Goal: Communication & Community: Ask a question

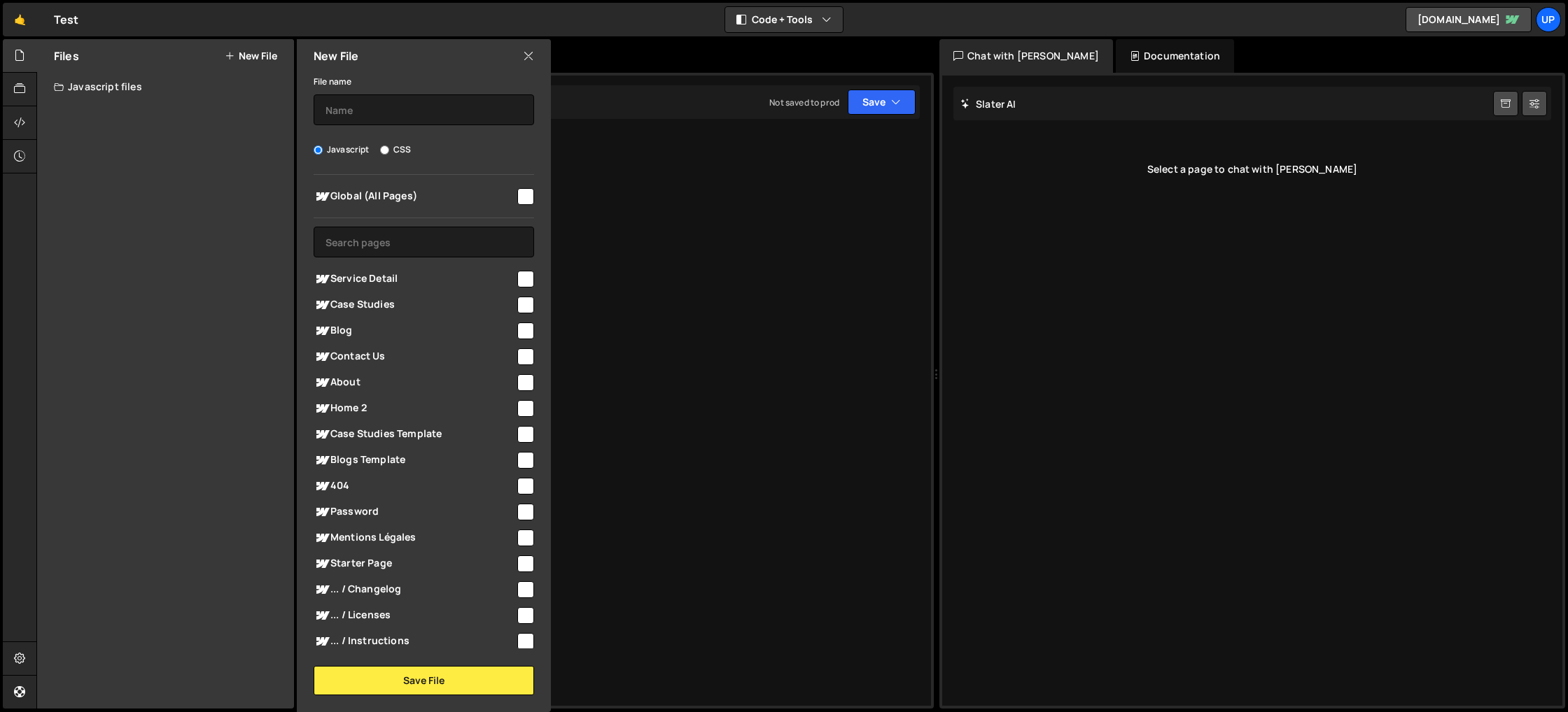
click at [1228, 114] on div "[PERSON_NAME] Start new chat" at bounding box center [1252, 103] width 598 height 33
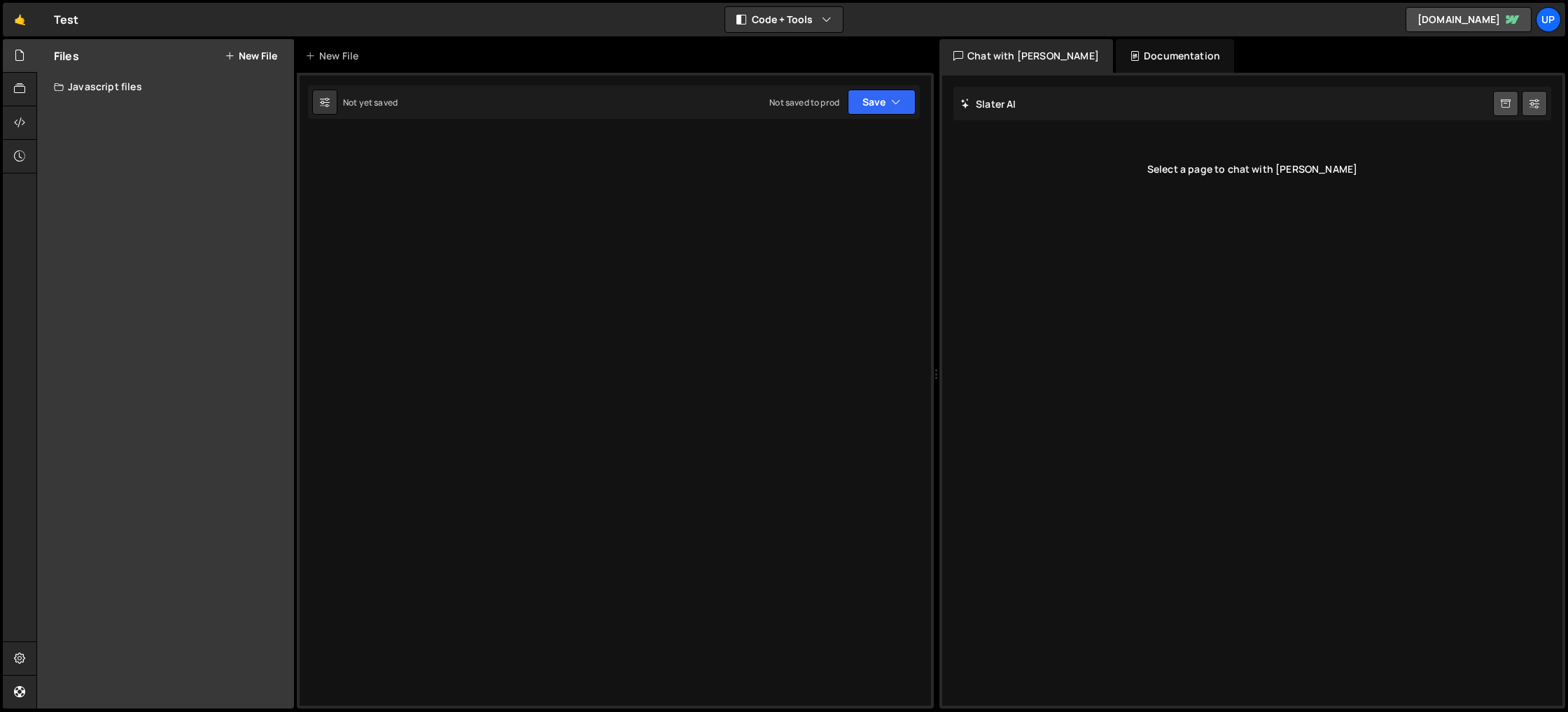
drag, startPoint x: 256, startPoint y: 162, endPoint x: 192, endPoint y: 146, distance: 66.0
click at [256, 162] on div "Files New File Create your first file Get started by starting a Javascript or C…" at bounding box center [165, 374] width 257 height 669
click at [120, 85] on div "Javascript files" at bounding box center [165, 86] width 257 height 28
click at [250, 55] on button "New File" at bounding box center [250, 55] width 52 height 11
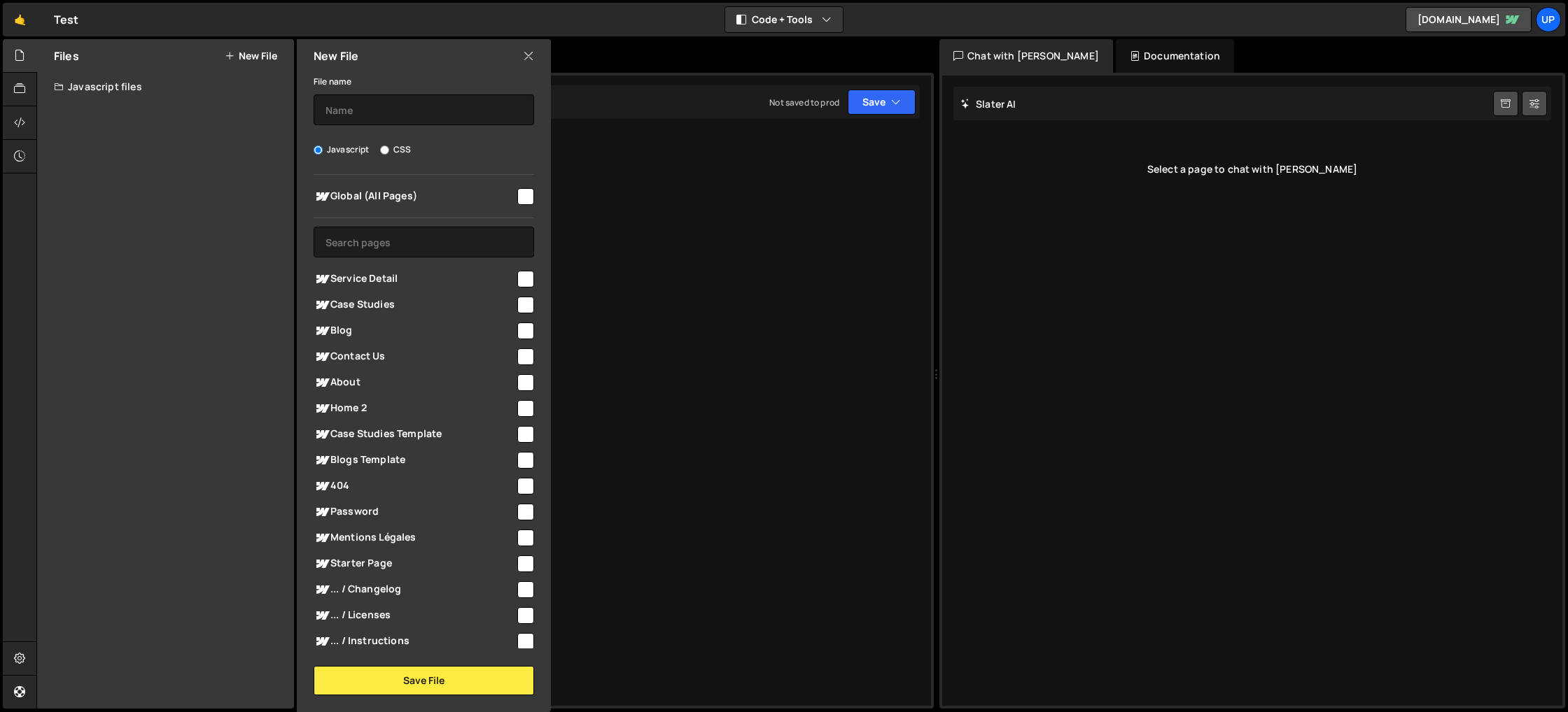
scroll to position [78, 0]
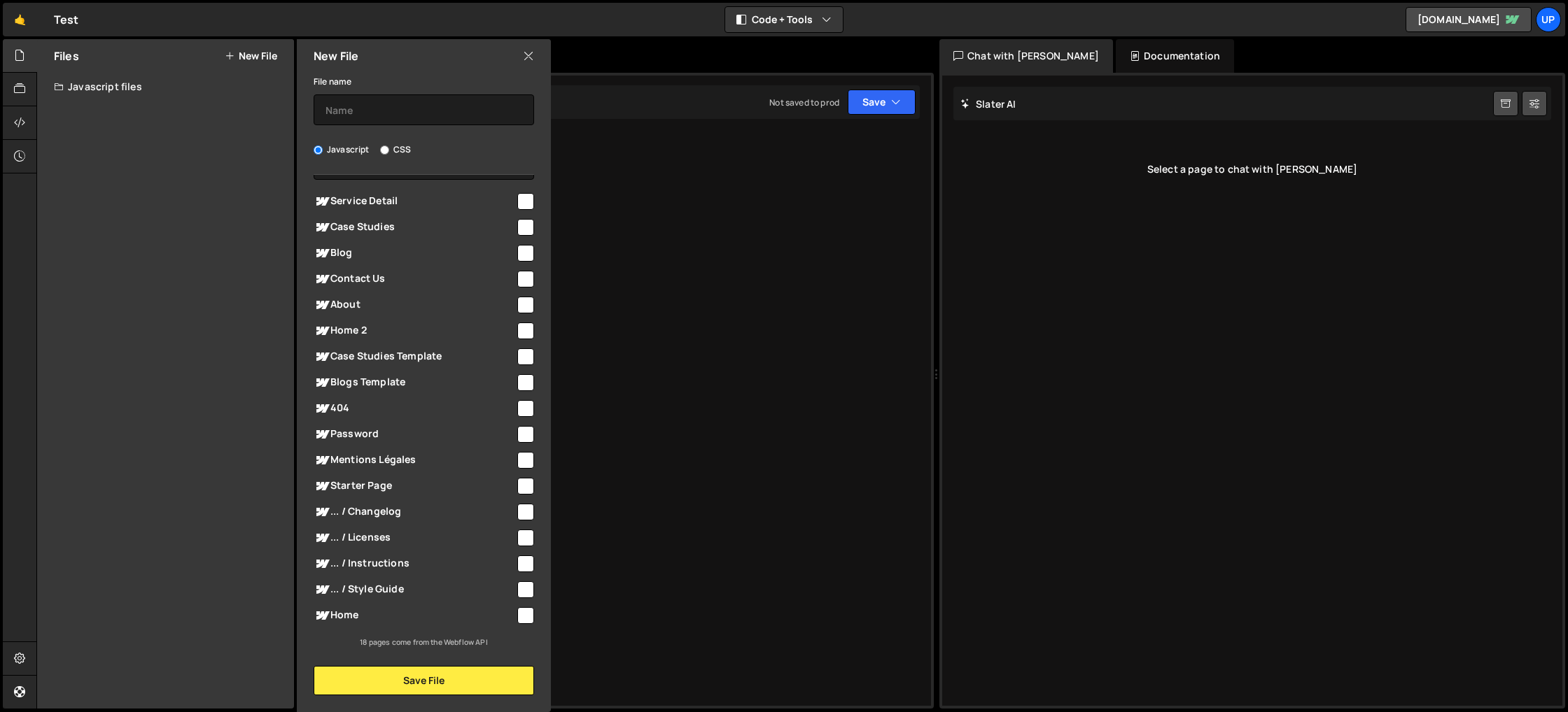
click at [384, 616] on span "Home" at bounding box center [414, 616] width 202 height 17
checkbox input "true"
click at [442, 676] on button "Save File" at bounding box center [424, 680] width 220 height 29
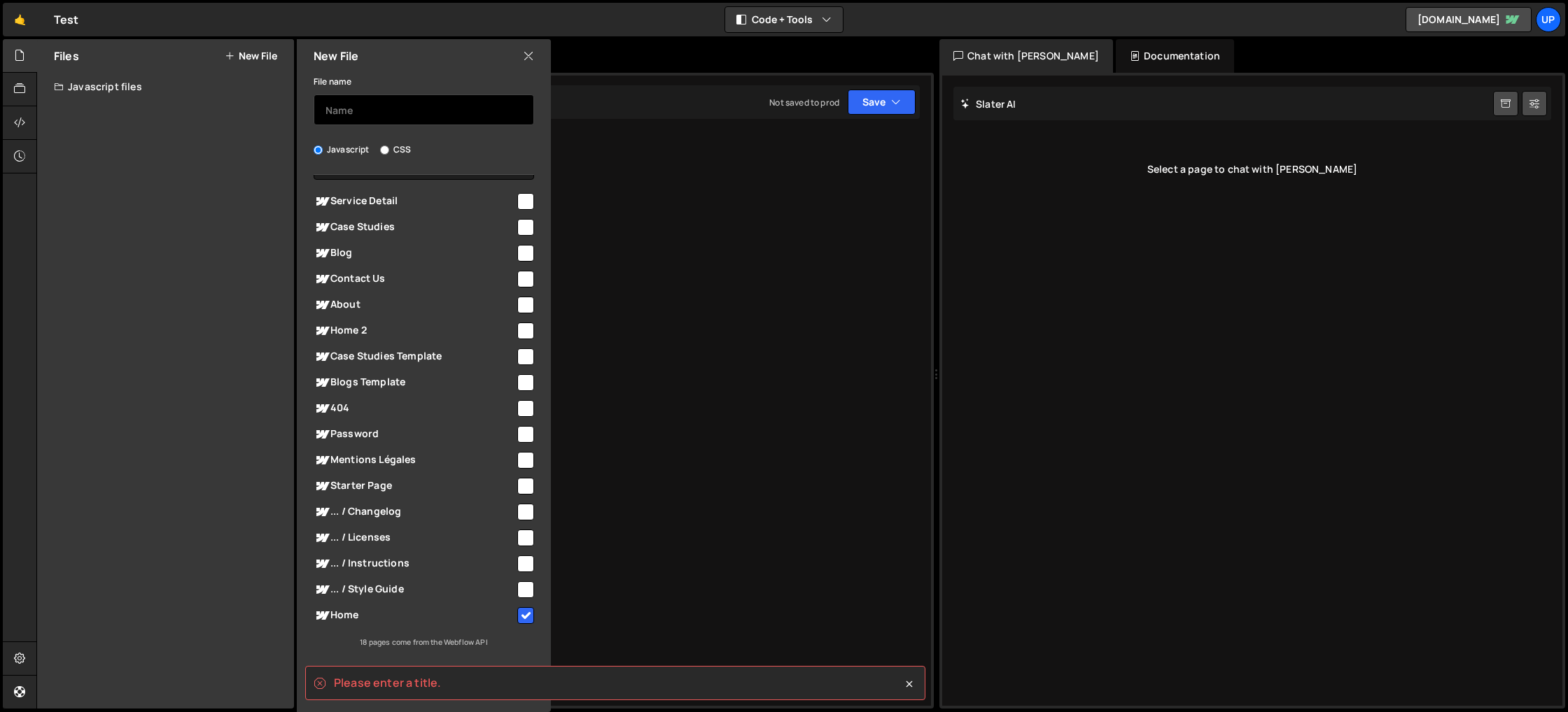
drag, startPoint x: 376, startPoint y: 95, endPoint x: 357, endPoint y: 105, distance: 21.5
click at [373, 96] on input "text" at bounding box center [424, 110] width 220 height 31
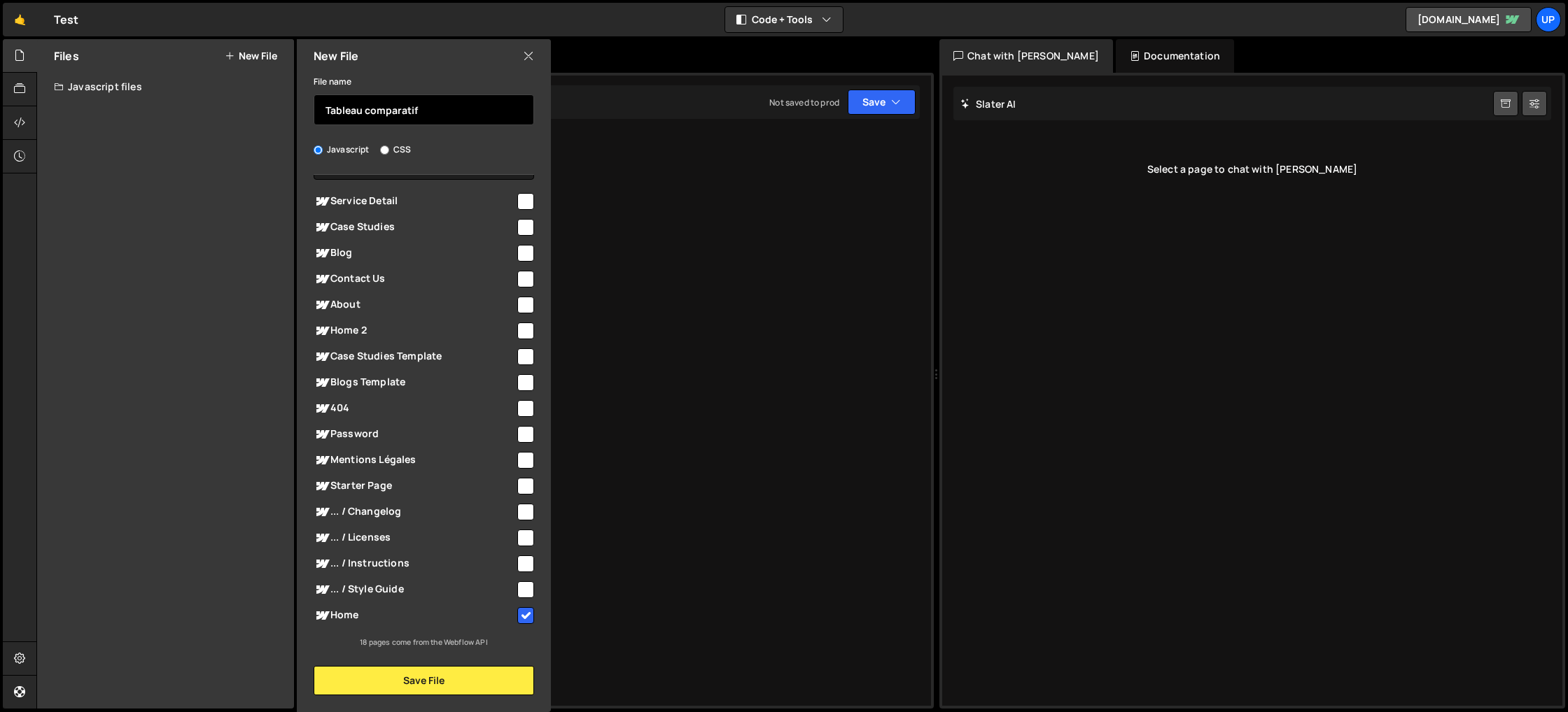
type input "Tableau comparatif"
click at [387, 676] on button "Save File" at bounding box center [424, 680] width 220 height 29
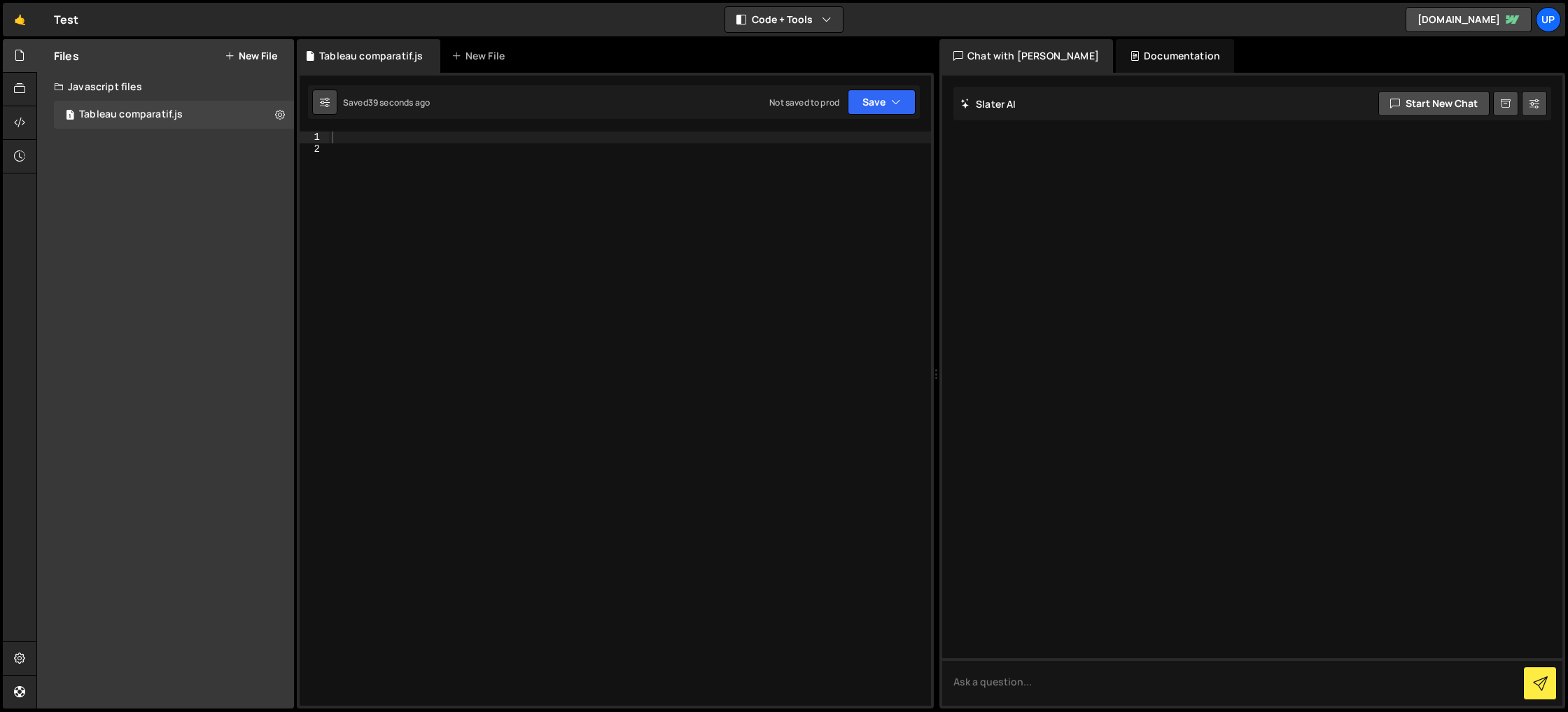
click at [334, 110] on button at bounding box center [325, 102] width 26 height 26
select select "editor"
select select "ace/theme/monokai"
type input "14"
checkbox input "true"
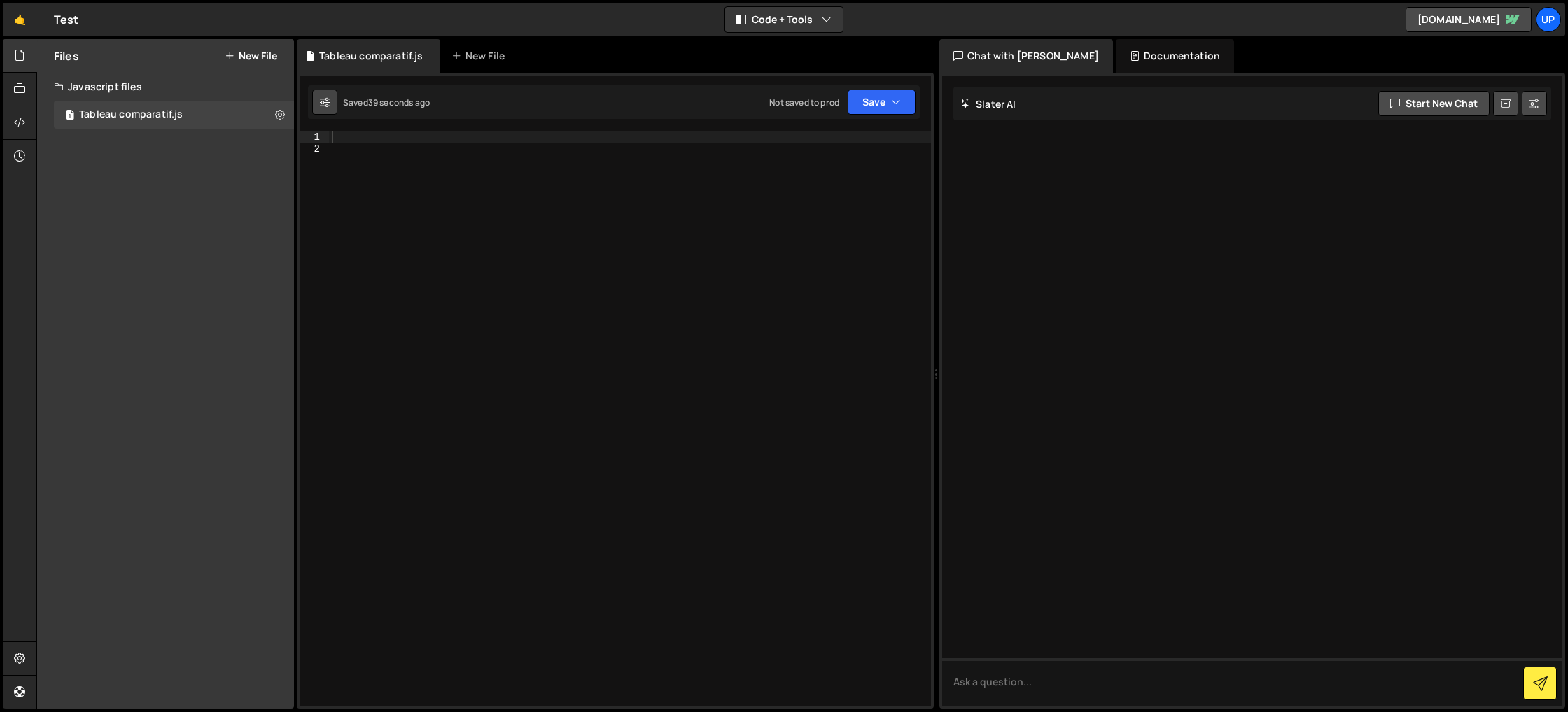
checkbox input "true"
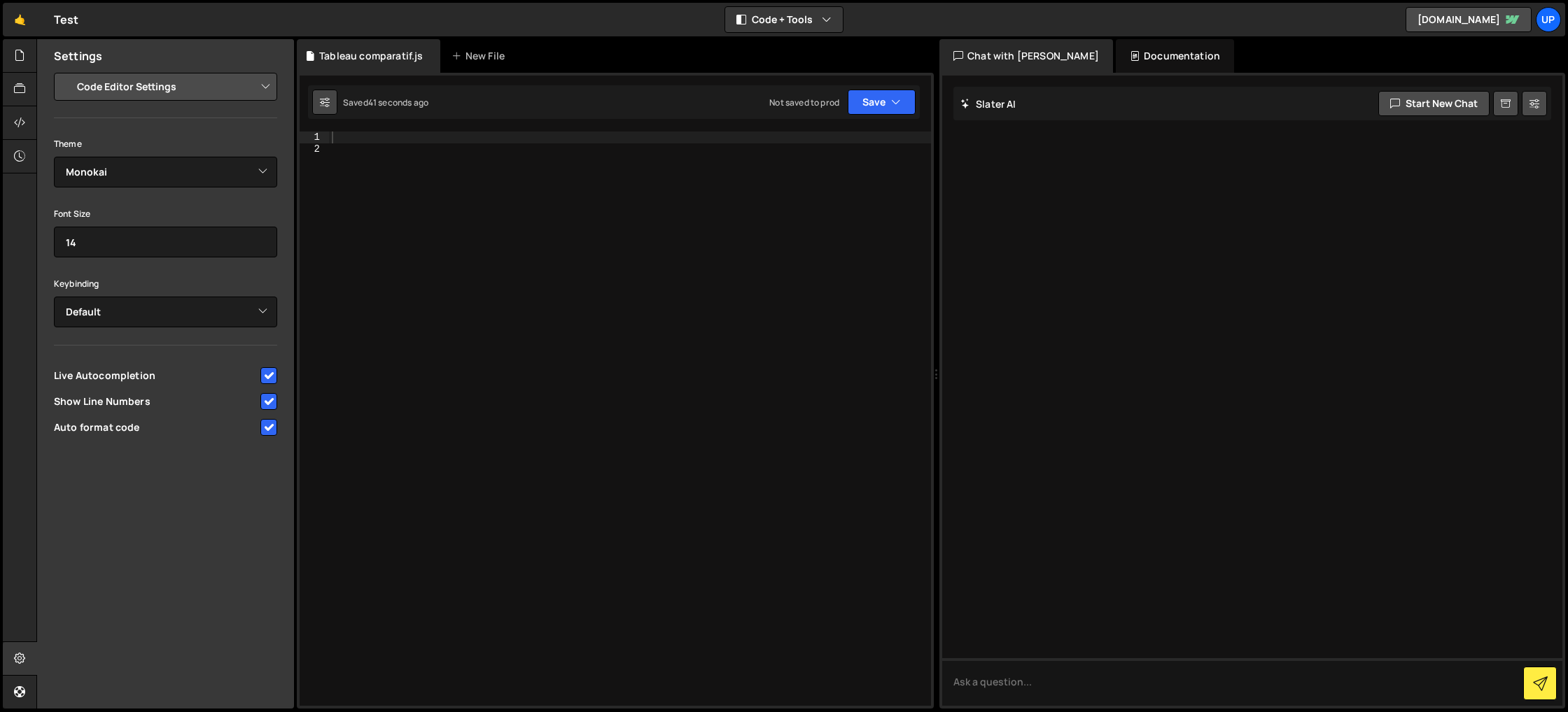
click at [334, 110] on button at bounding box center [325, 102] width 26 height 26
click at [375, 52] on div "Tableau comparatif.js" at bounding box center [371, 55] width 103 height 14
click at [513, 177] on div at bounding box center [629, 430] width 602 height 598
click at [508, 143] on div at bounding box center [629, 430] width 602 height 598
click at [461, 134] on div at bounding box center [629, 430] width 602 height 598
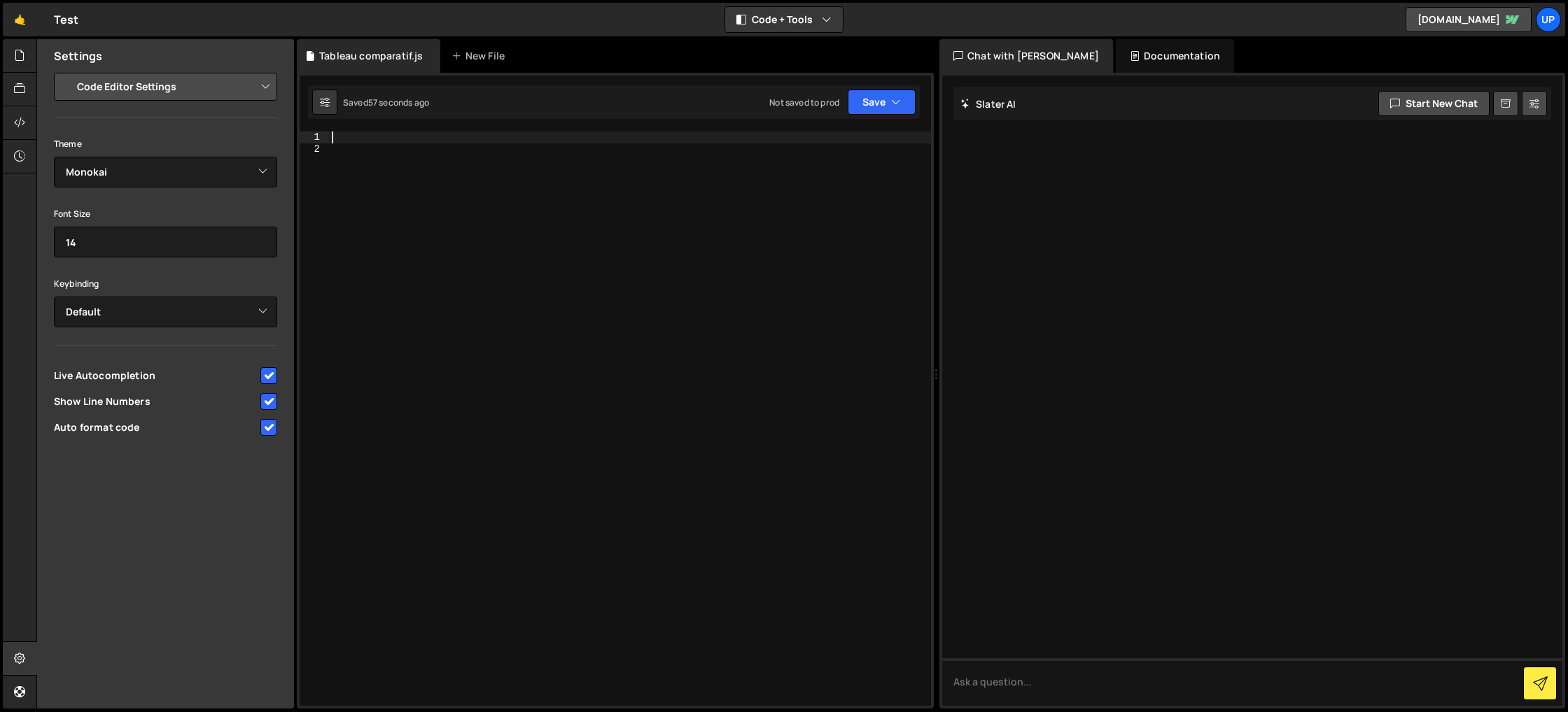
paste textarea "</div>"
type textarea "</div>"
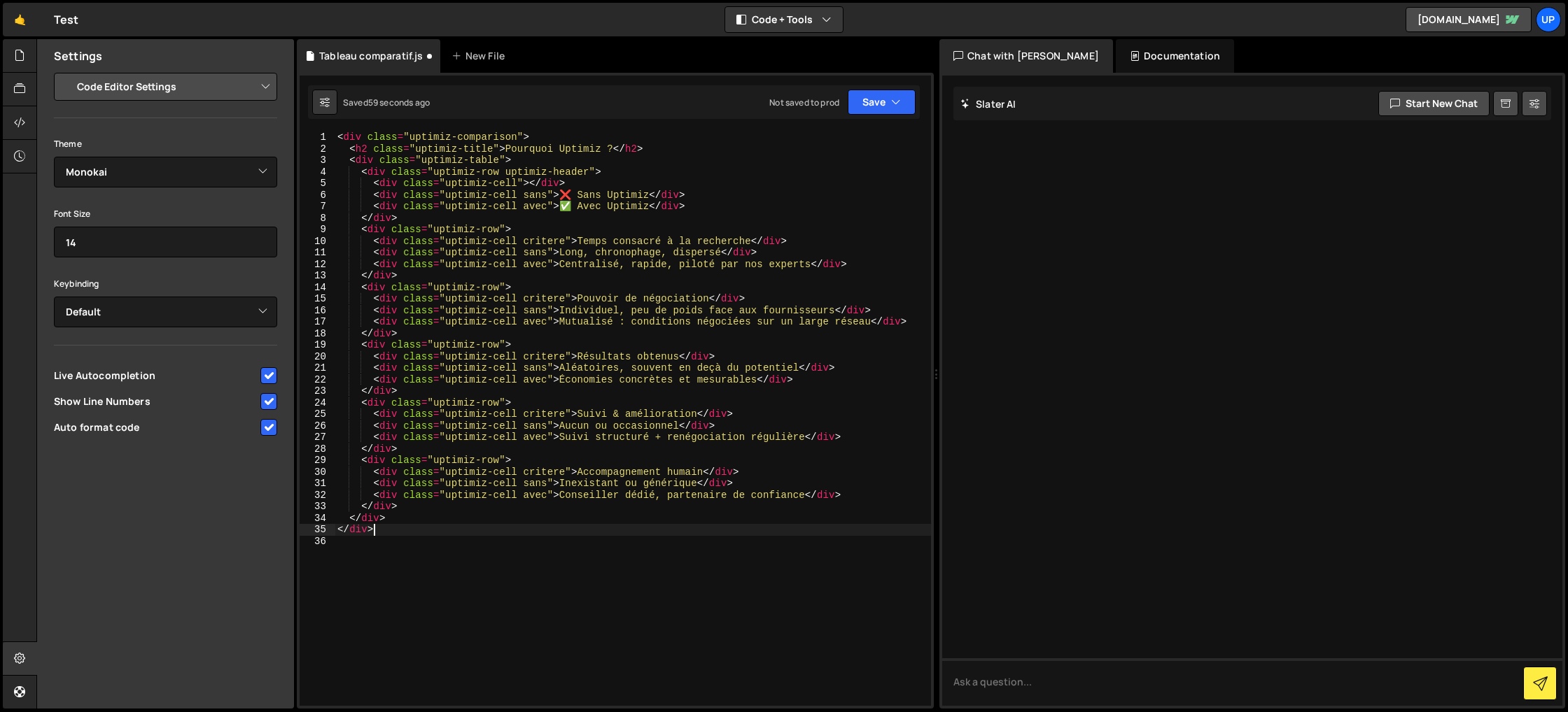
click at [547, 603] on div "< div class = "uptimiz-comparison" > < h2 class = "uptimiz-title" > Pourquoi Up…" at bounding box center [633, 430] width 596 height 598
click at [869, 102] on button "Save" at bounding box center [881, 102] width 67 height 26
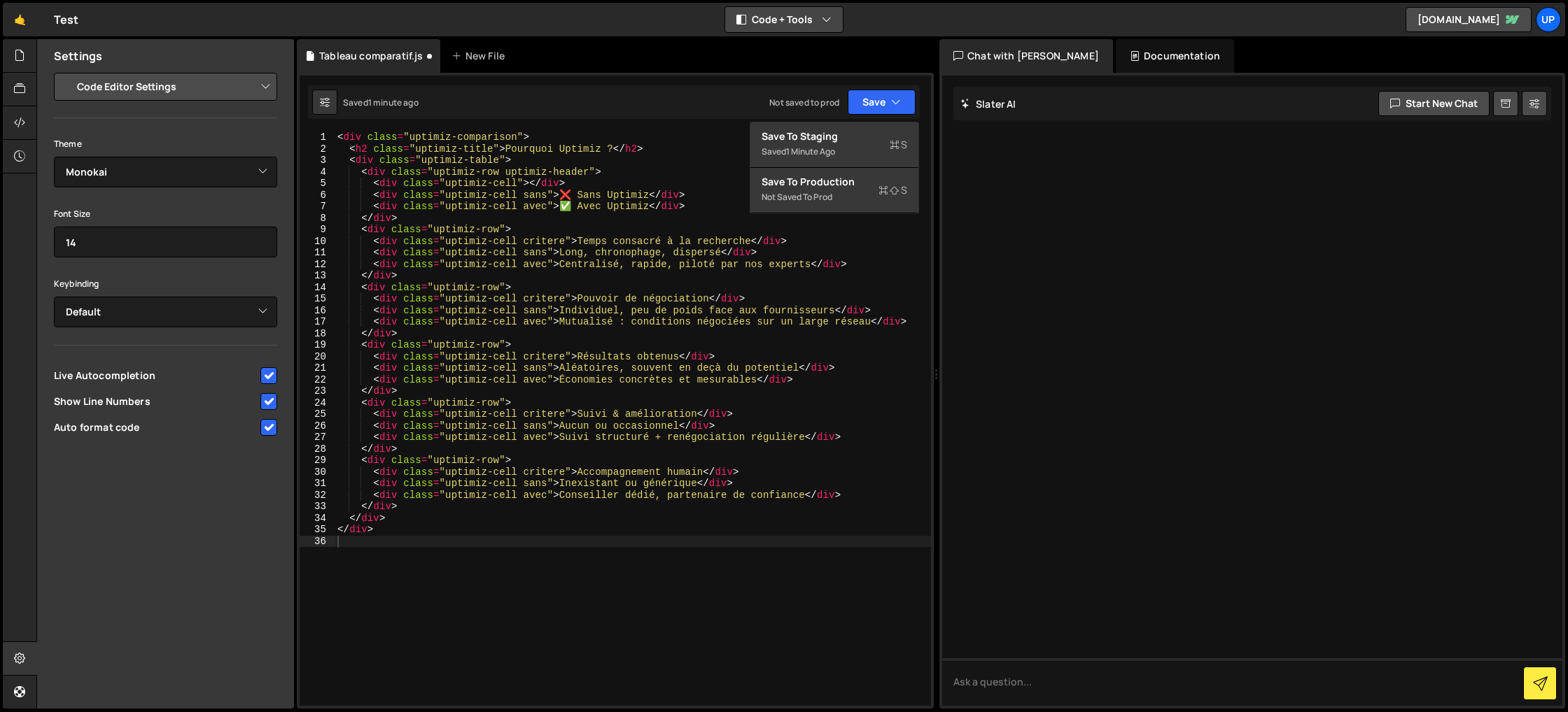
click at [811, 14] on button "Code + Tools" at bounding box center [784, 20] width 118 height 26
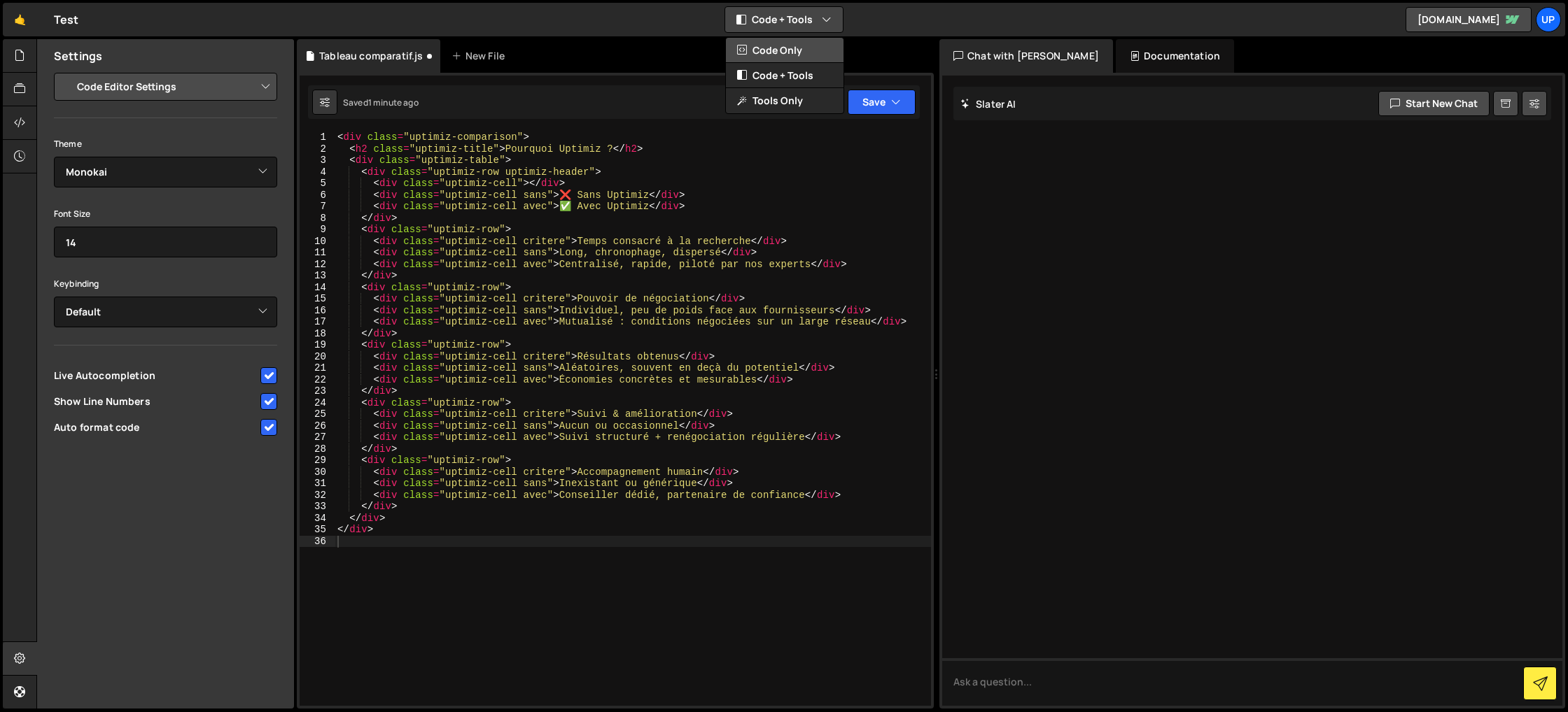
click at [804, 51] on button "Code Only" at bounding box center [785, 50] width 118 height 26
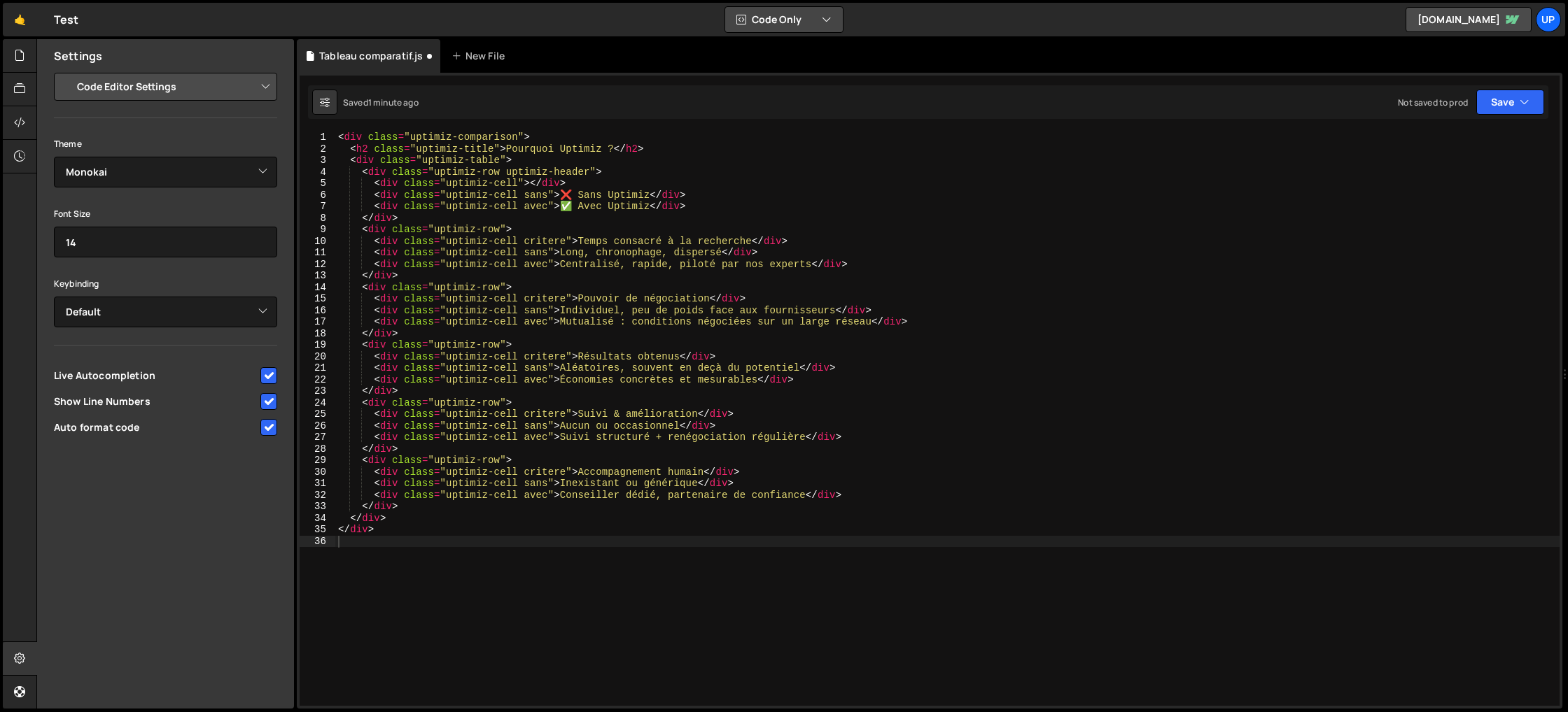
click at [803, 21] on button "Code Only" at bounding box center [784, 20] width 118 height 26
click at [788, 75] on button "Code + Tools" at bounding box center [785, 76] width 118 height 26
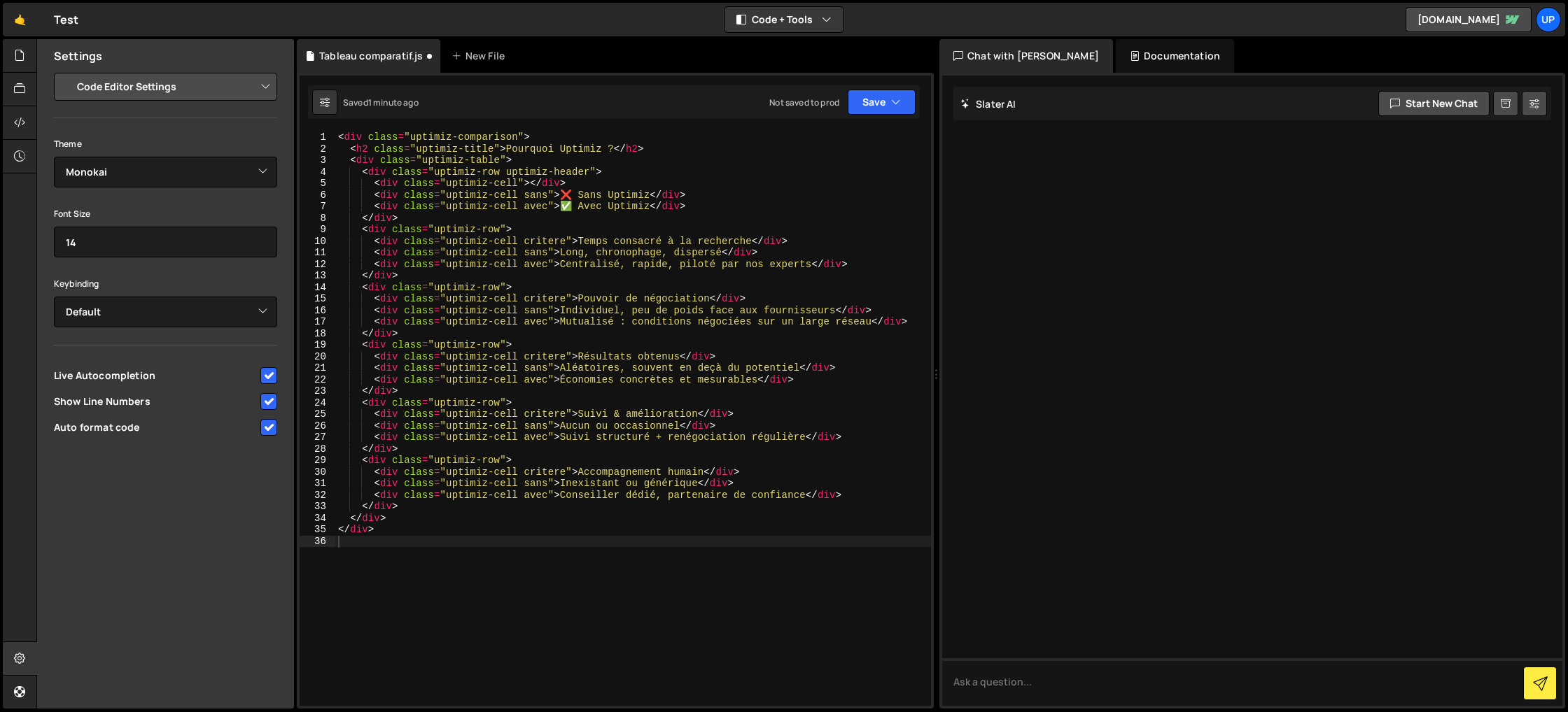
click at [682, 573] on div "< div class = "uptimiz-comparison" > < h2 class = "uptimiz-title" > Pourquoi Up…" at bounding box center [633, 430] width 595 height 598
click at [17, 81] on icon at bounding box center [19, 89] width 11 height 15
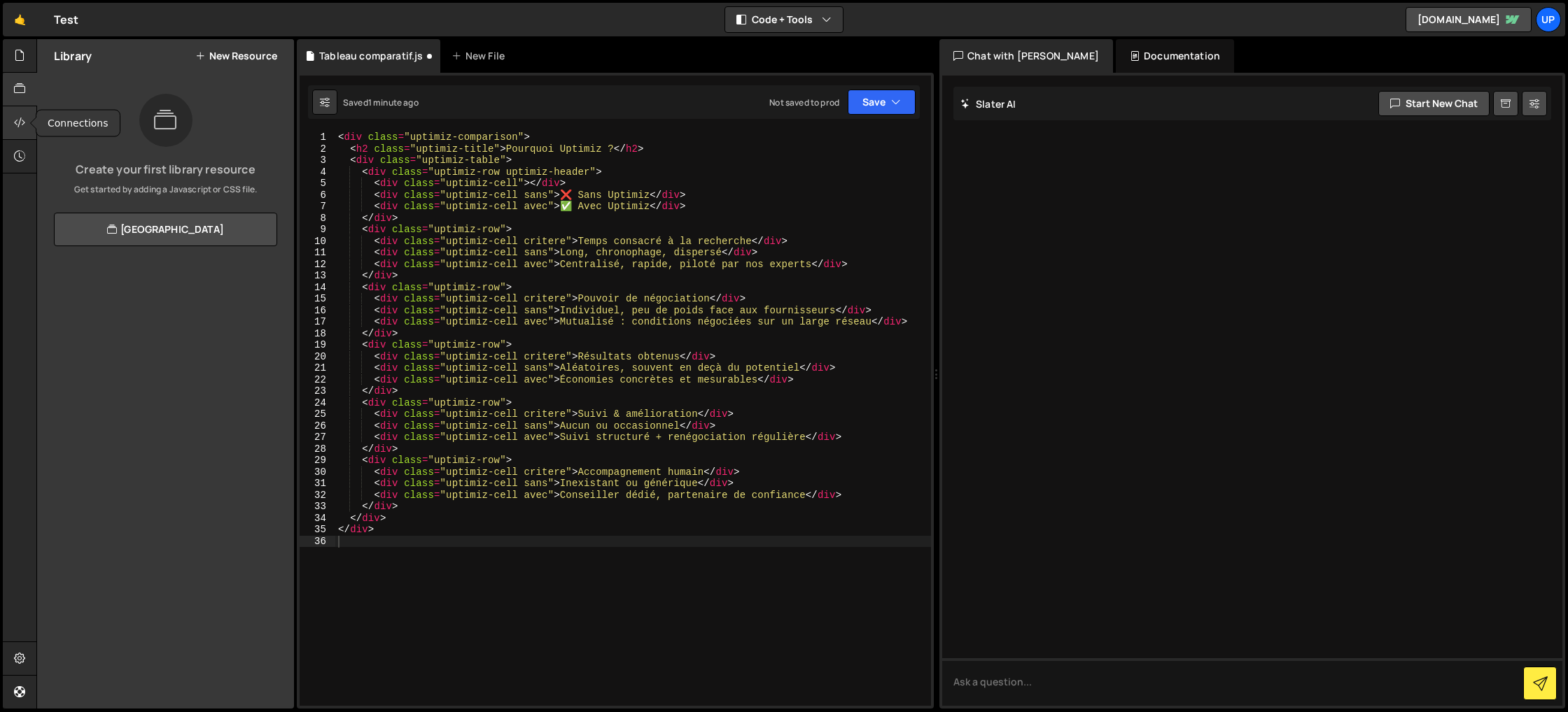
click at [17, 118] on icon at bounding box center [19, 122] width 11 height 15
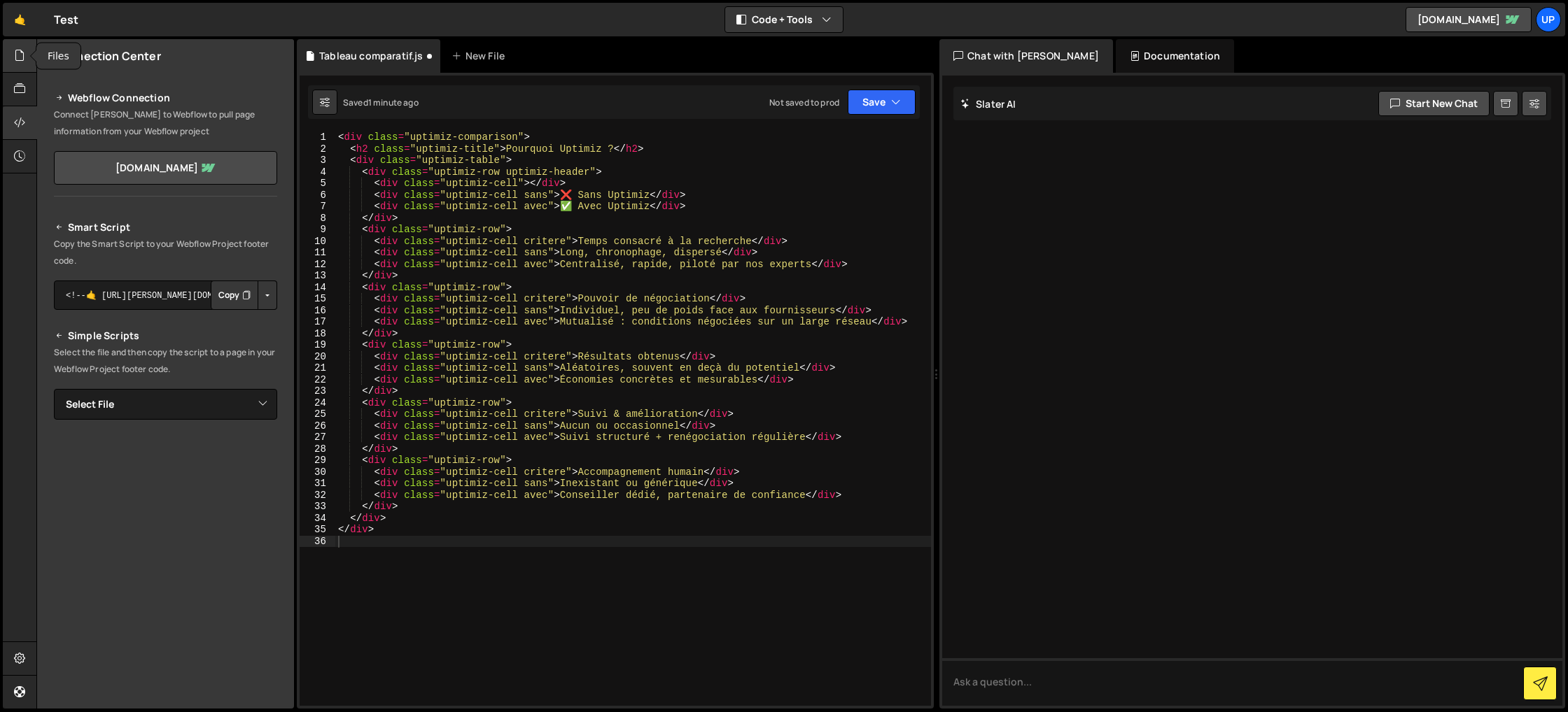
click at [20, 67] on div at bounding box center [20, 55] width 34 height 33
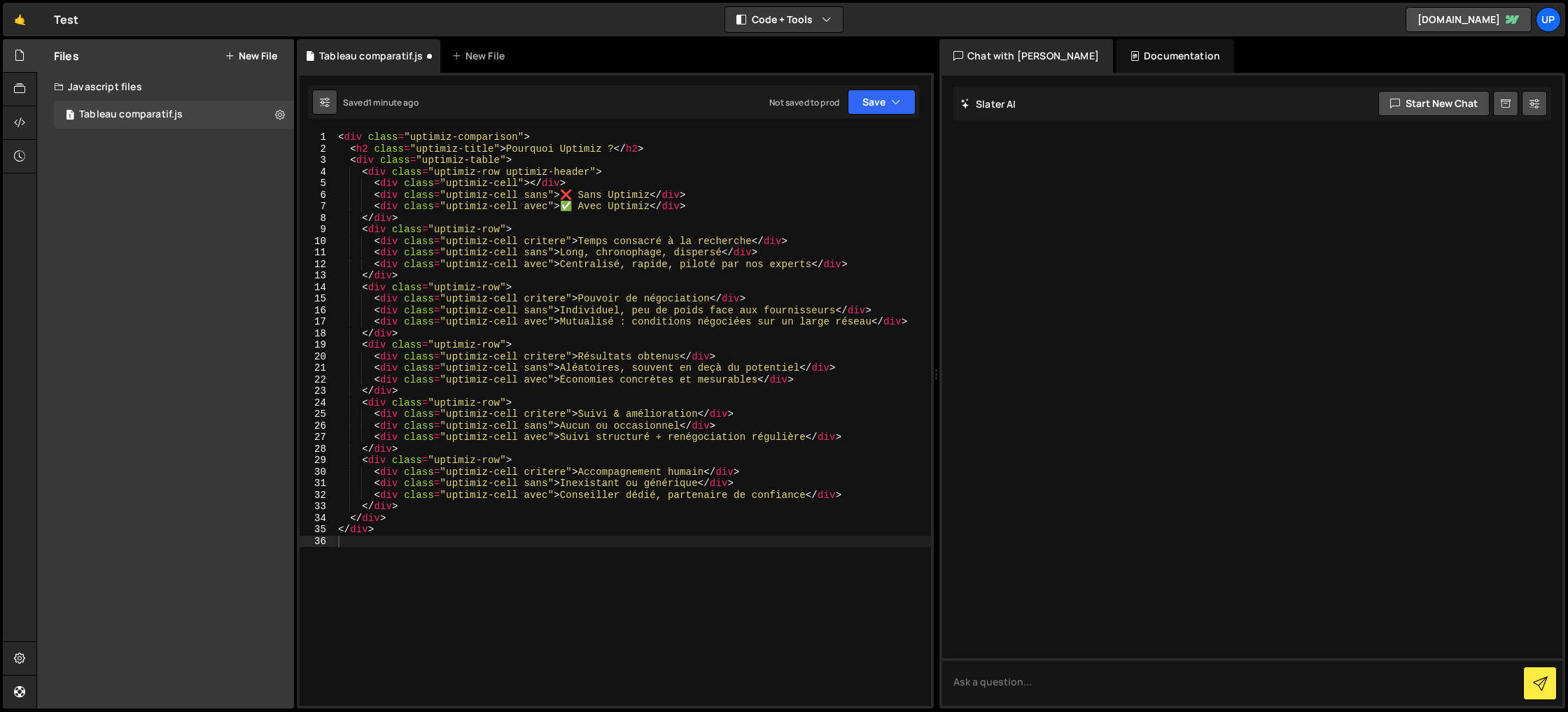
click at [321, 108] on icon at bounding box center [325, 102] width 9 height 14
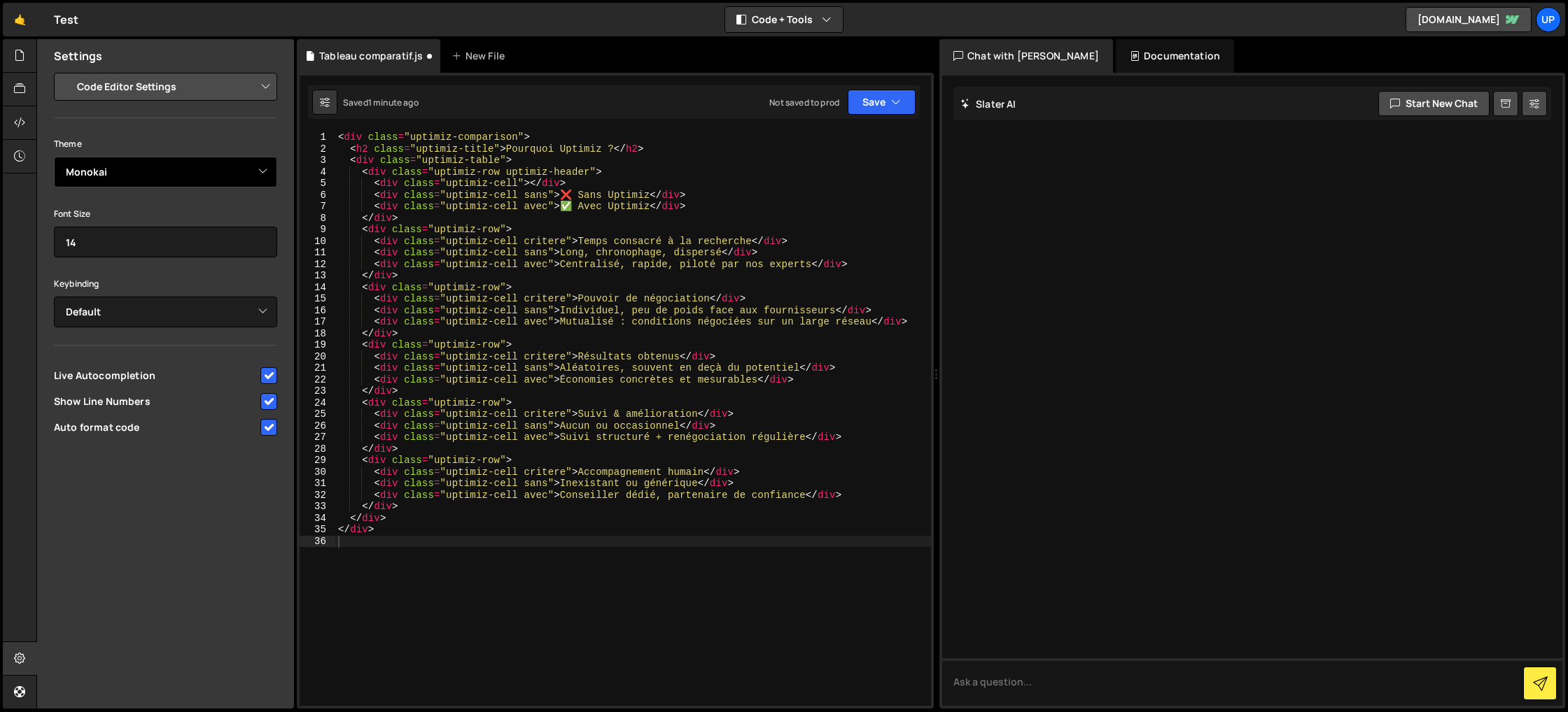
click at [240, 182] on select "Ambiance Chaos Clouds Midnight Dracula Cobalt Gruvbox Green on Black idle Finge…" at bounding box center [165, 172] width 223 height 31
click at [195, 87] on select "Project Settings Code Editor Settings Chat Settings" at bounding box center [168, 87] width 205 height 31
click at [66, 72] on select "Project Settings Code Editor Settings Chat Settings" at bounding box center [168, 87] width 205 height 31
click at [696, 640] on div "< div class = "uptimiz-comparison" > < h2 class = "uptimiz-title" > Pourquoi Up…" at bounding box center [633, 430] width 595 height 598
click at [875, 99] on button "Save" at bounding box center [881, 102] width 67 height 26
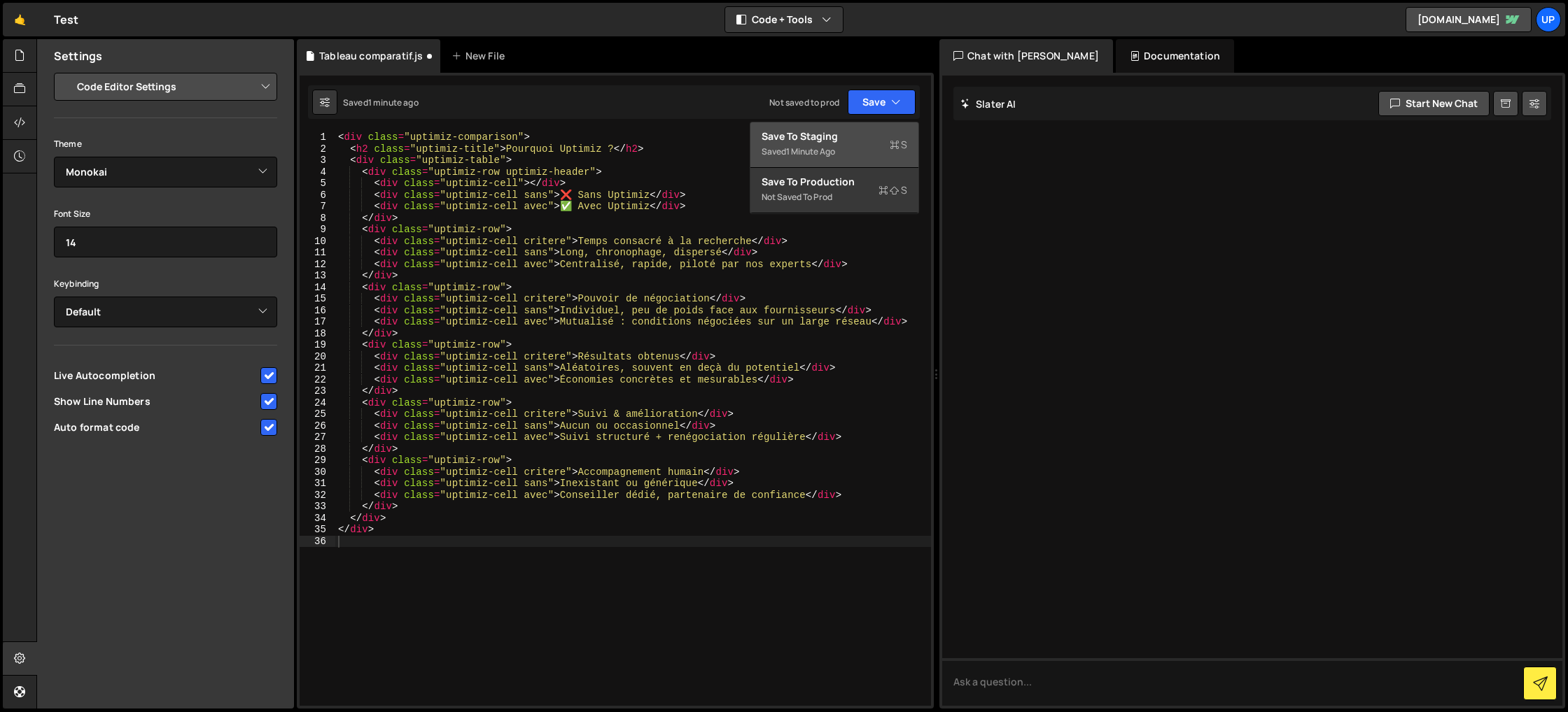
click at [818, 151] on div "1 minute ago" at bounding box center [810, 151] width 49 height 12
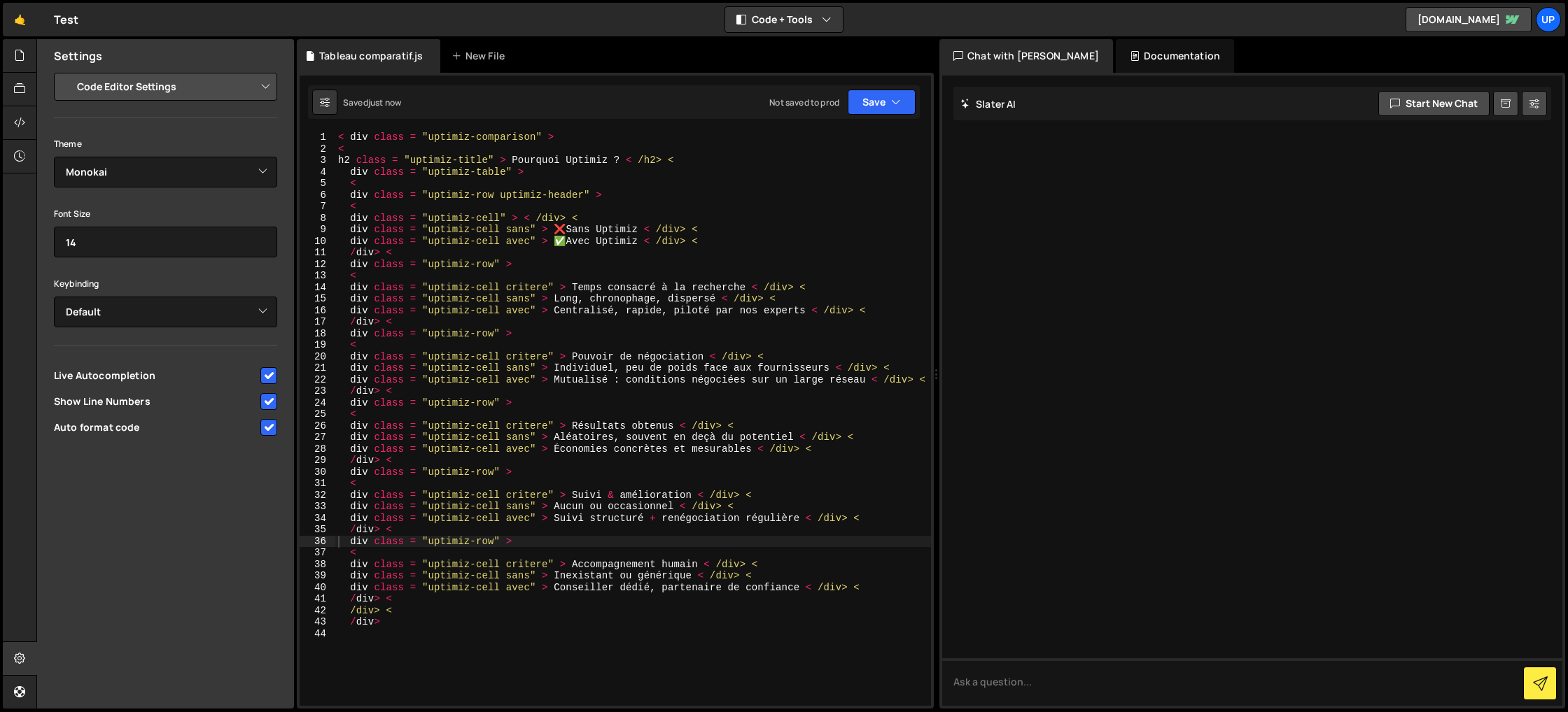
scroll to position [0, 0]
click at [886, 94] on button "Save" at bounding box center [881, 102] width 67 height 26
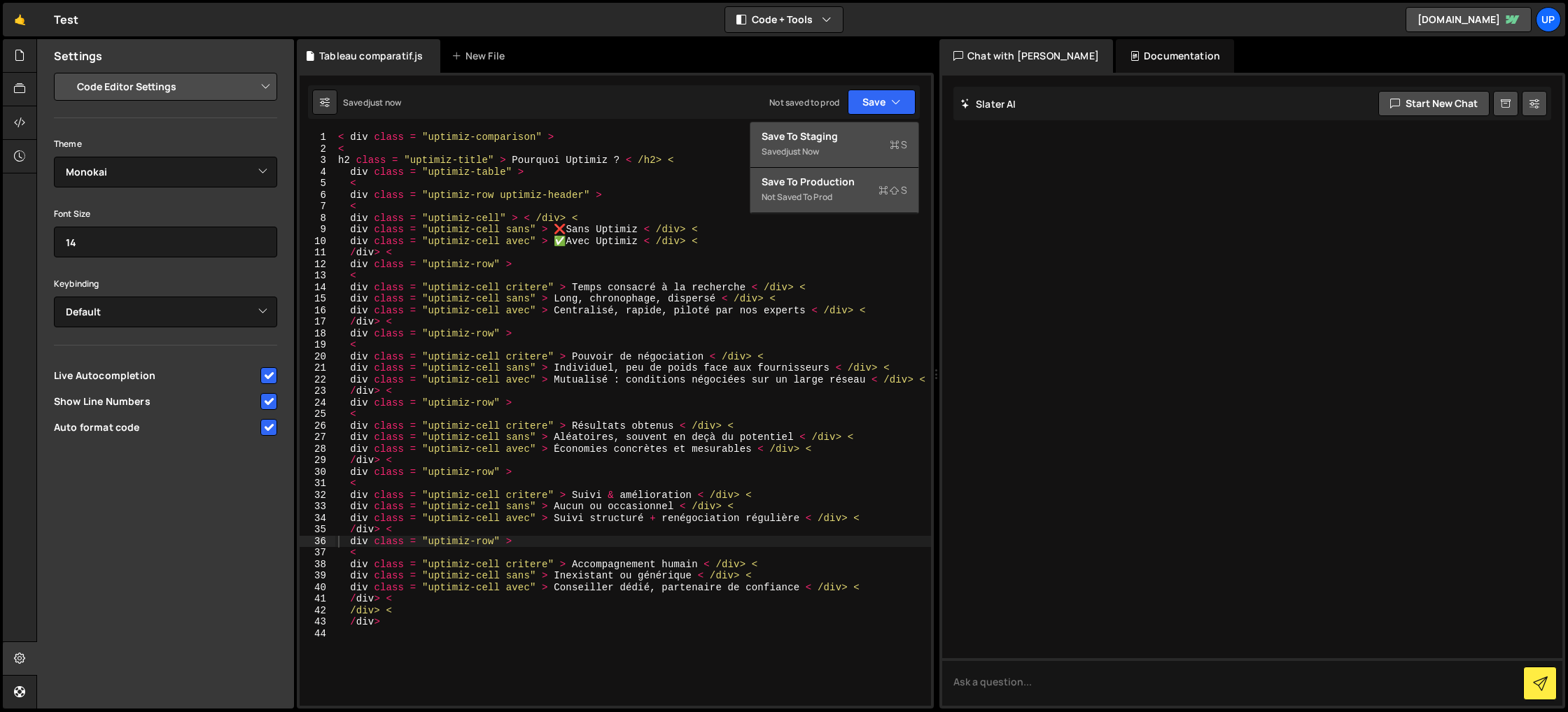
click at [837, 184] on div "Save to Production S" at bounding box center [834, 182] width 145 height 14
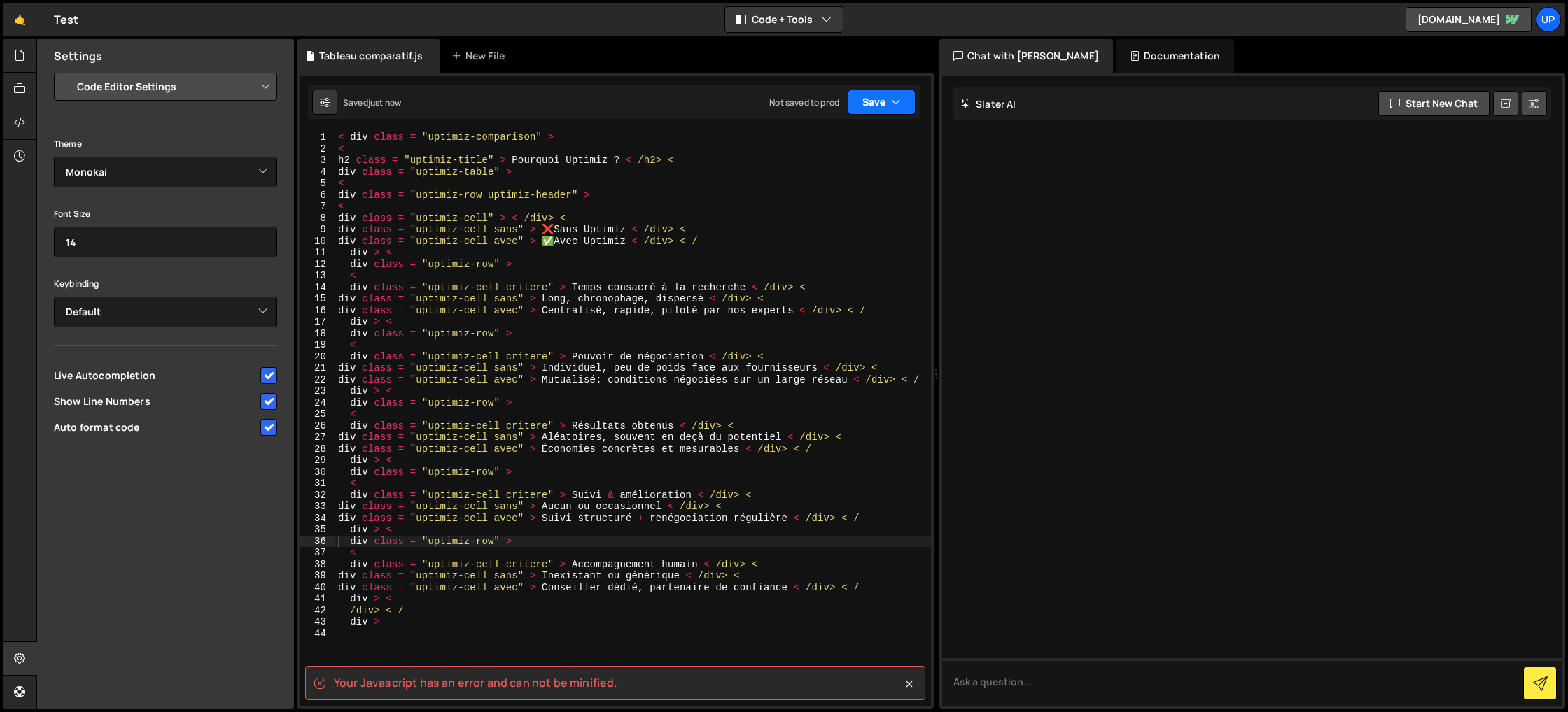
click at [855, 102] on button "Save" at bounding box center [881, 102] width 67 height 26
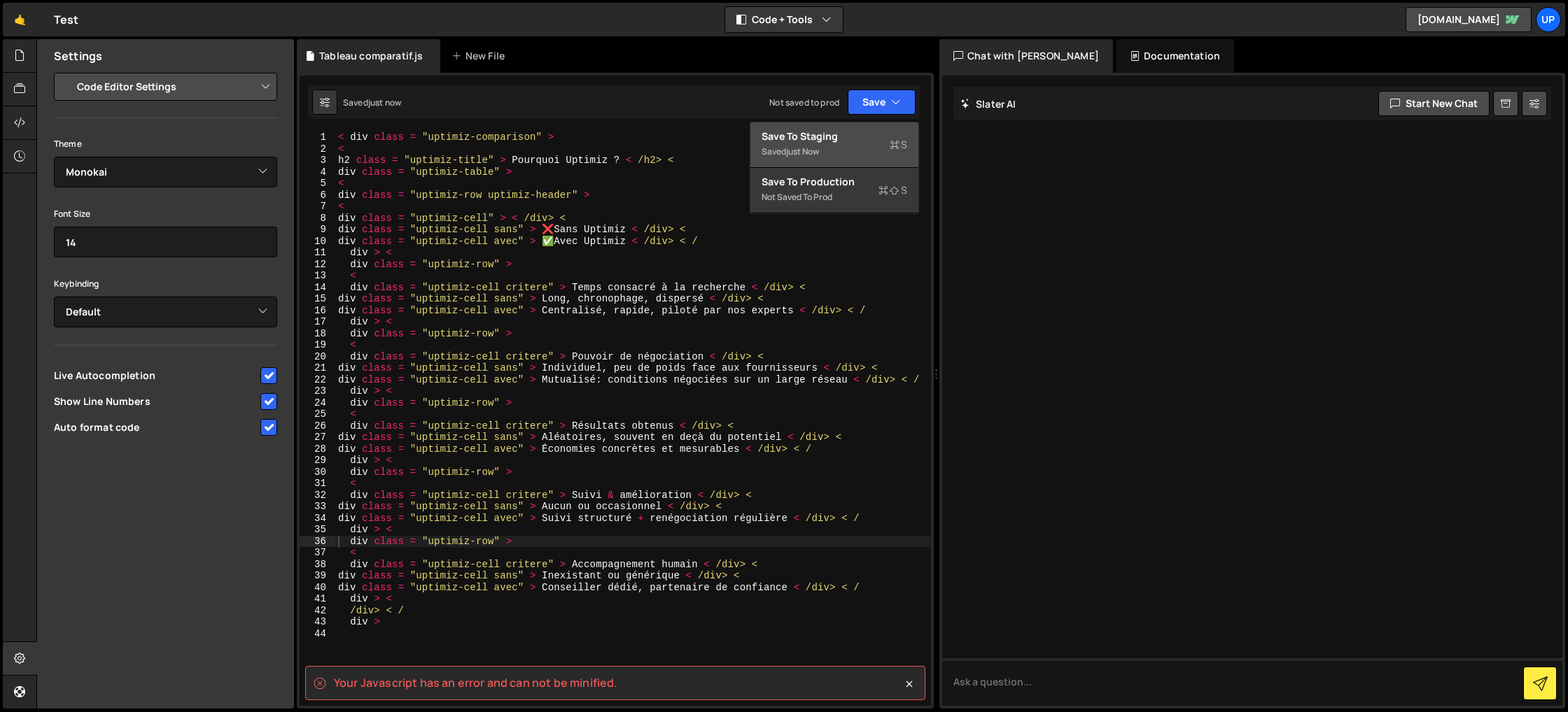
click at [850, 146] on div "Saved just now" at bounding box center [834, 152] width 145 height 17
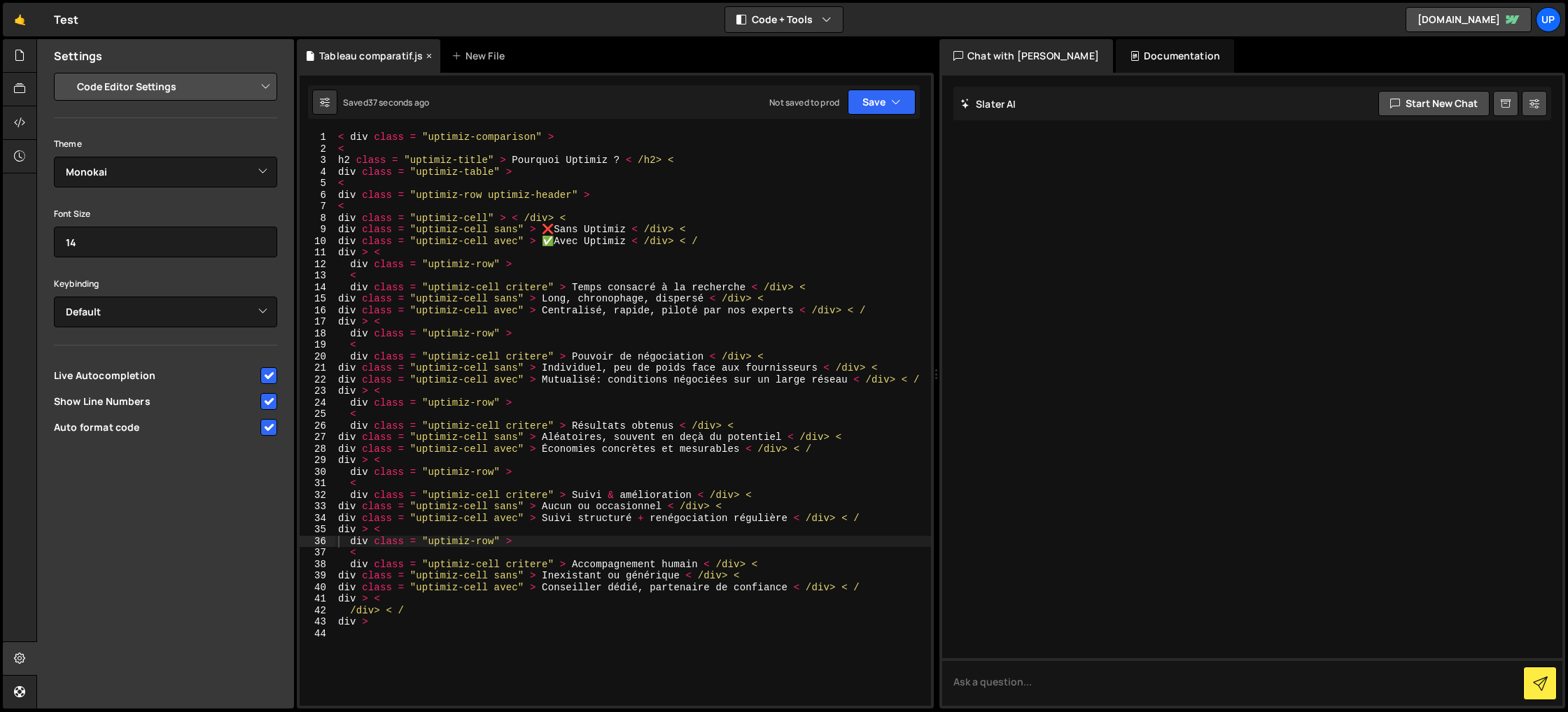
click at [370, 59] on div "Tableau comparatif.js" at bounding box center [371, 55] width 103 height 14
click at [476, 50] on div "New File" at bounding box center [481, 55] width 59 height 14
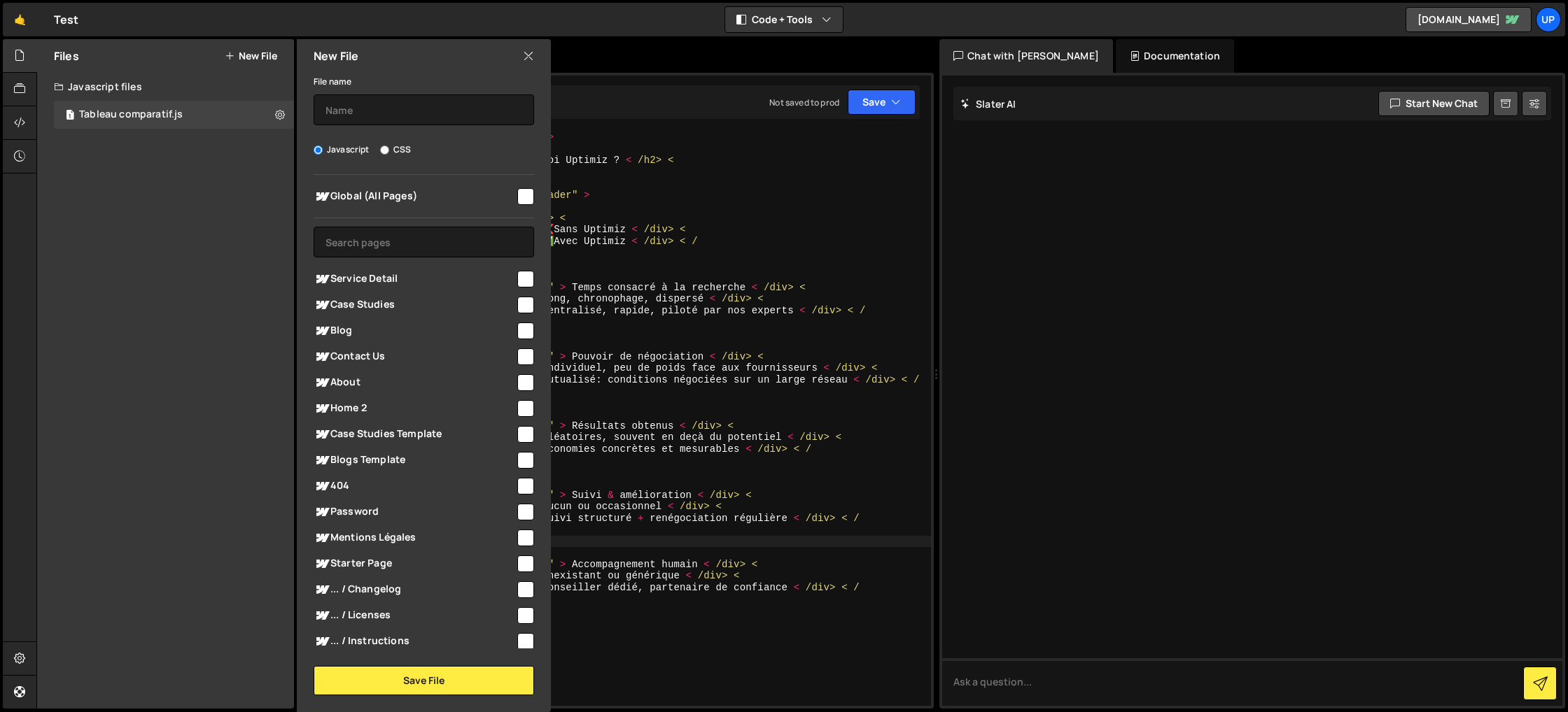
click at [529, 55] on icon at bounding box center [528, 56] width 11 height 15
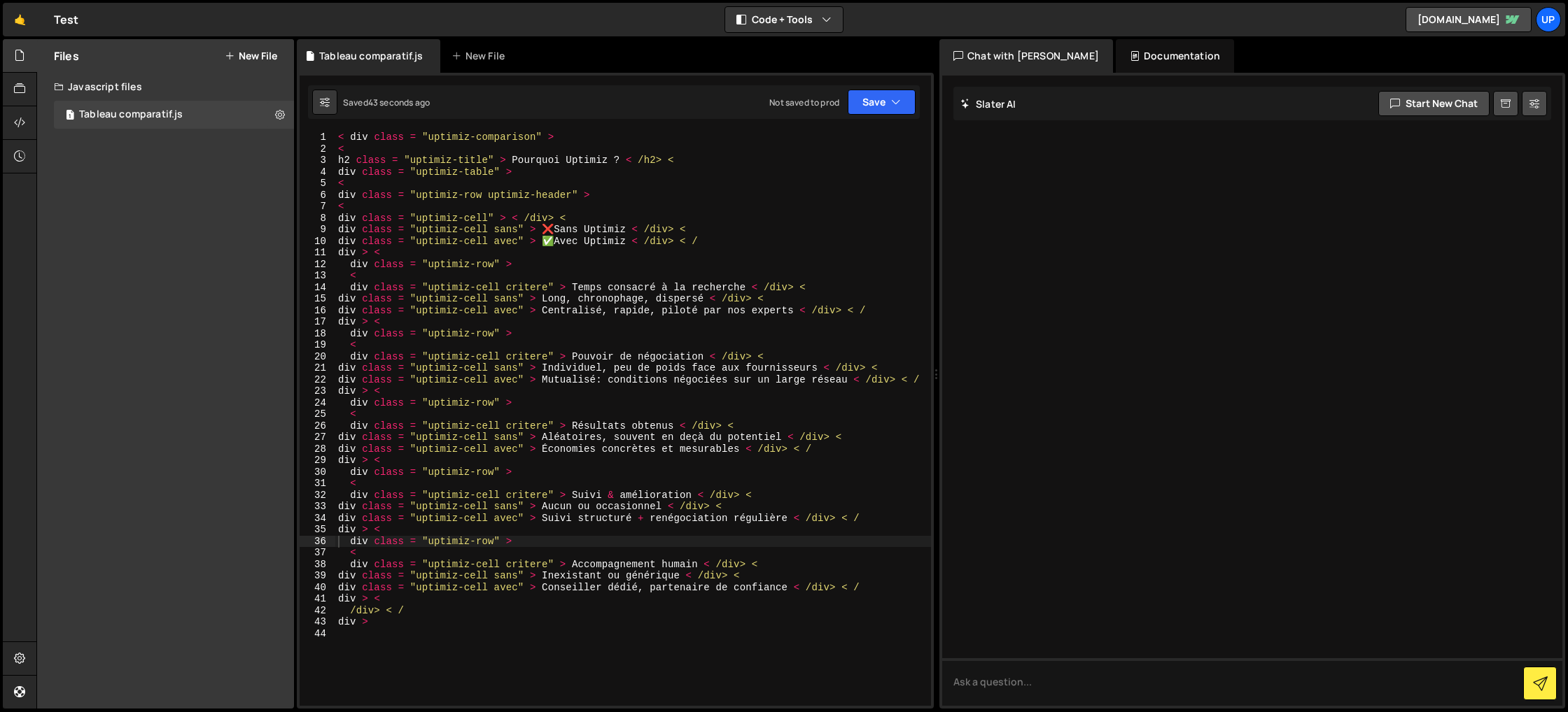
click at [1165, 170] on div at bounding box center [1252, 391] width 620 height 630
click at [411, 395] on div "< div class = "uptimiz-comparison" > < h2 class = "uptimiz-title" > Pourquoi Up…" at bounding box center [633, 430] width 595 height 598
type textarea "div >"
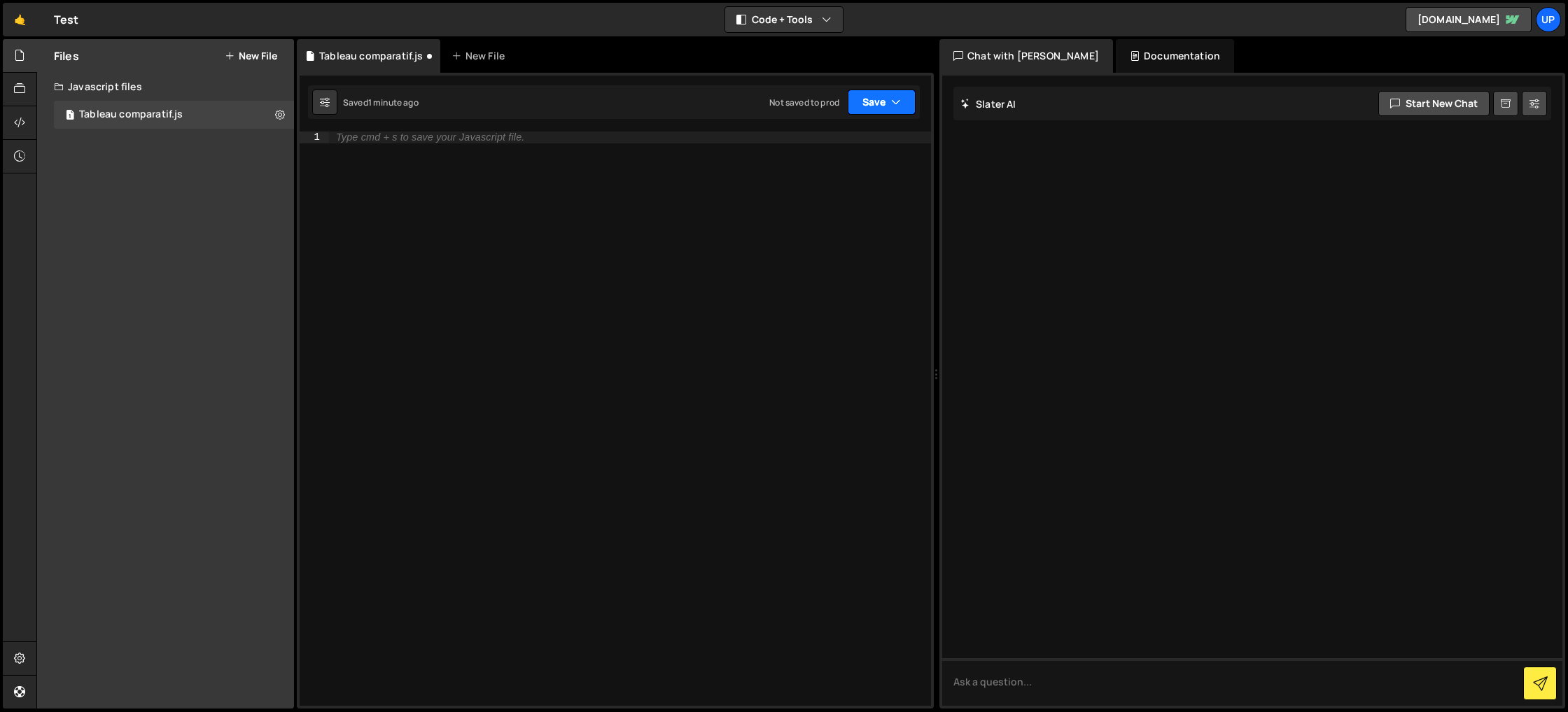
click at [876, 103] on button "Save" at bounding box center [881, 102] width 67 height 26
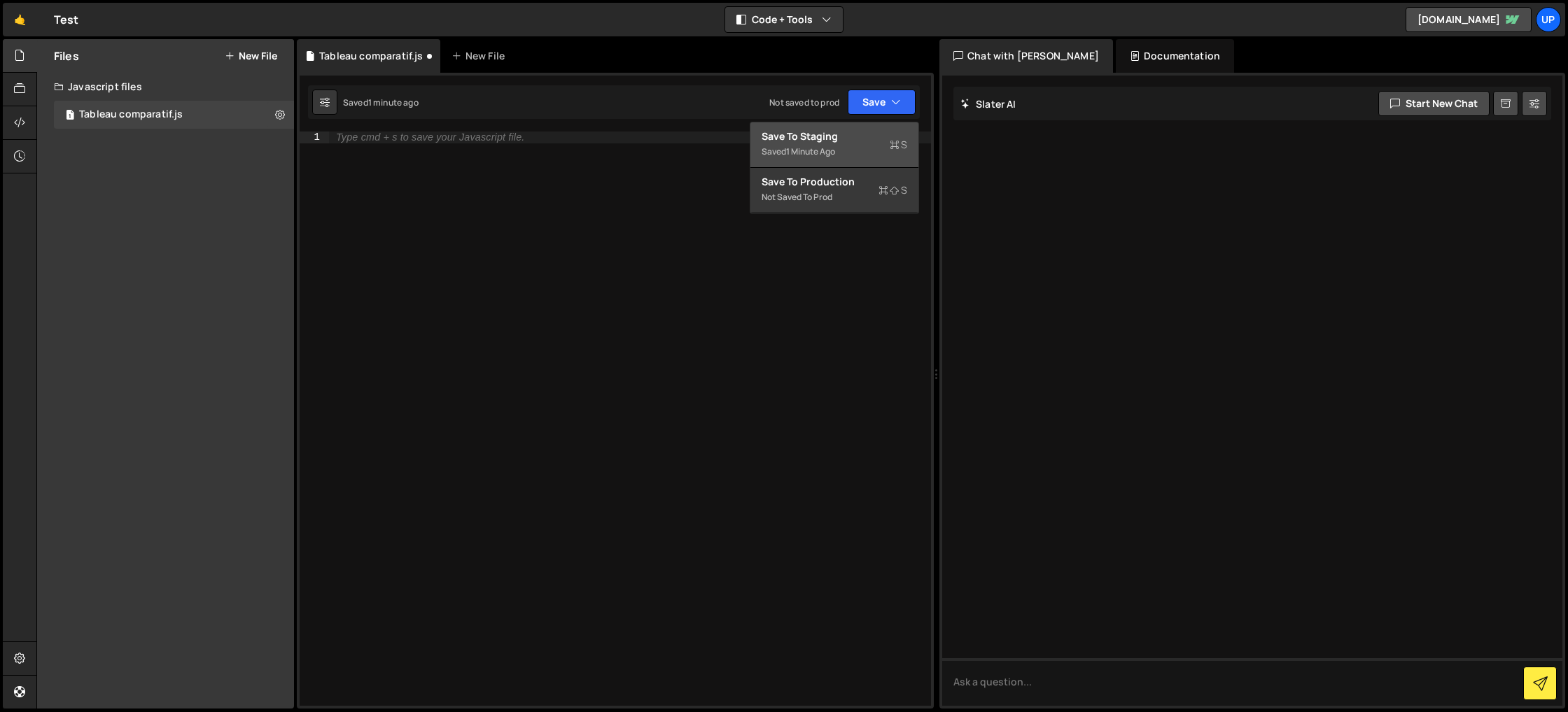
click at [809, 136] on div "Save to Staging S" at bounding box center [834, 137] width 145 height 14
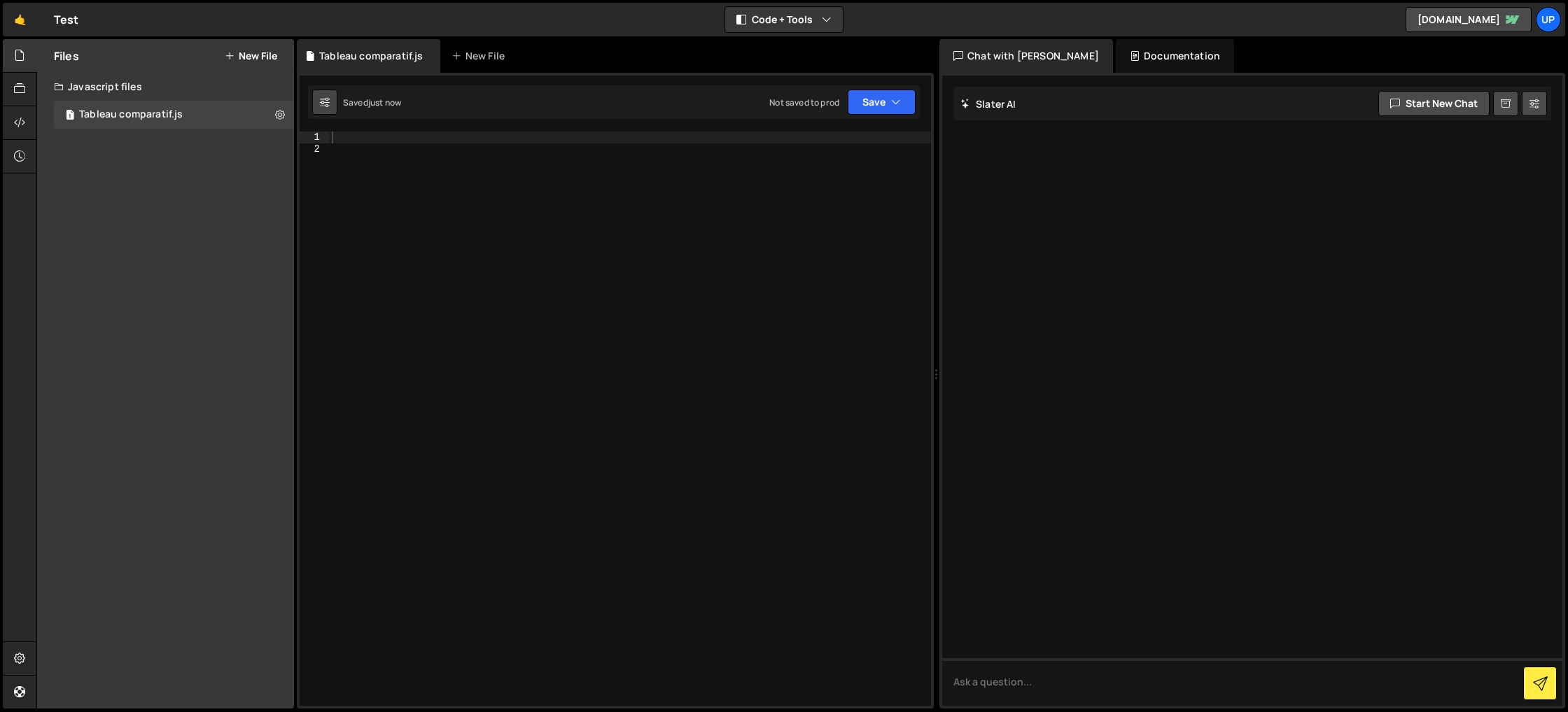
click at [331, 107] on button at bounding box center [325, 102] width 26 height 26
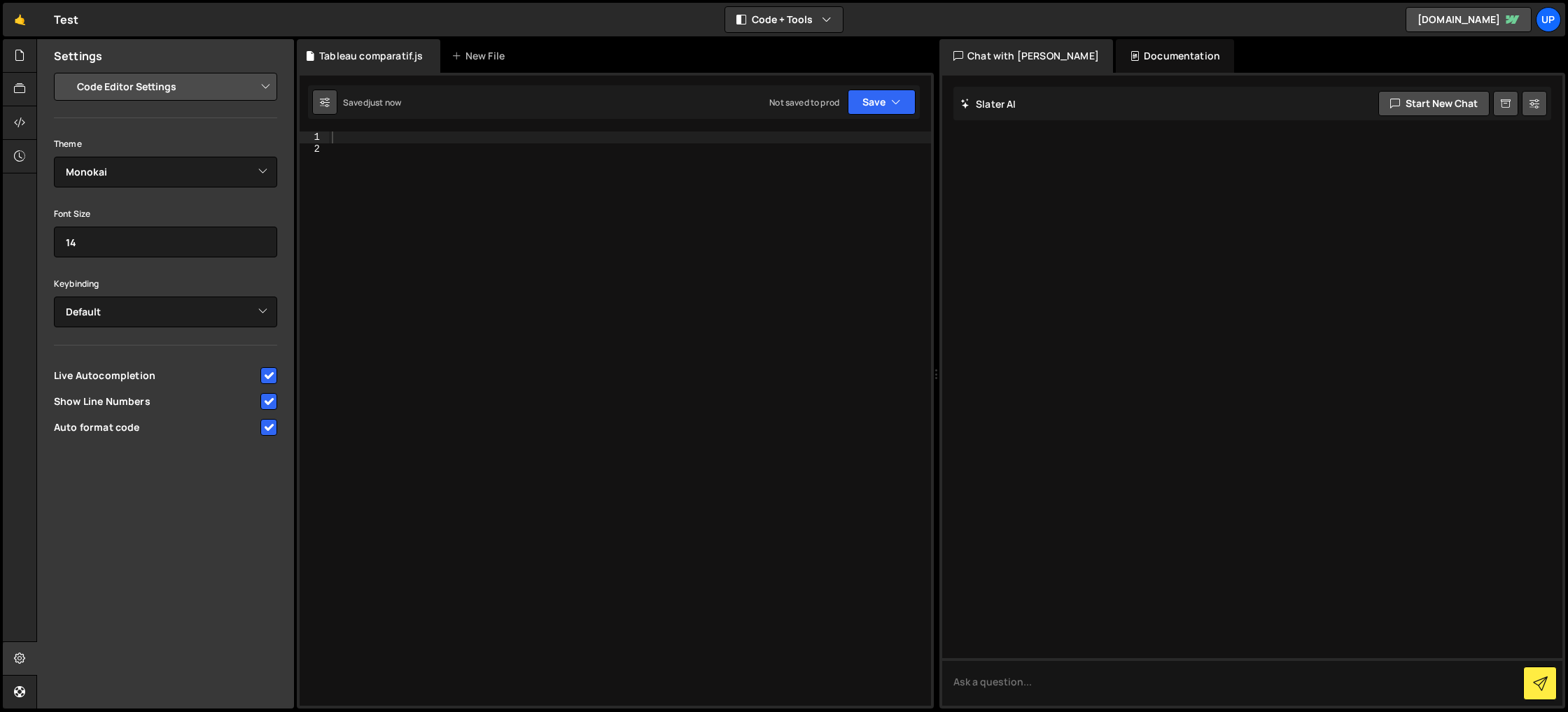
drag, startPoint x: 331, startPoint y: 107, endPoint x: 316, endPoint y: 111, distance: 15.5
click at [331, 107] on button at bounding box center [325, 102] width 26 height 26
click at [1001, 684] on textarea at bounding box center [1252, 682] width 620 height 48
paste textarea "Lore ip dolorsi ametconsec adipiscing el SEDD + EIU, t incididu utla Etdolor ma…"
type textarea "Lore ip dolorsi ametconsec adipiscing el SEDD + EIU, t incididu utla Etdolor ma…"
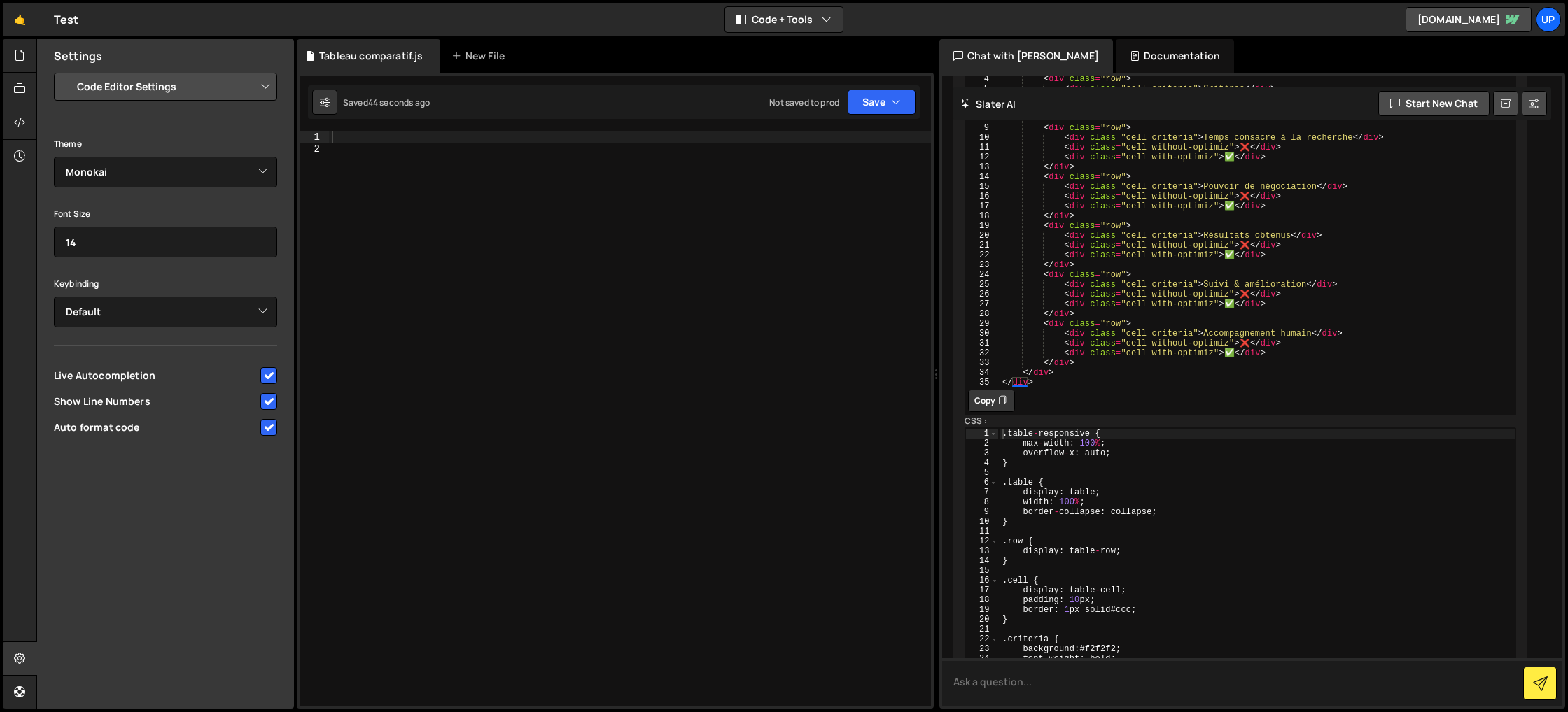
scroll to position [517, 0]
click at [992, 391] on button "Copy" at bounding box center [991, 402] width 47 height 22
click at [22, 121] on icon at bounding box center [19, 122] width 11 height 15
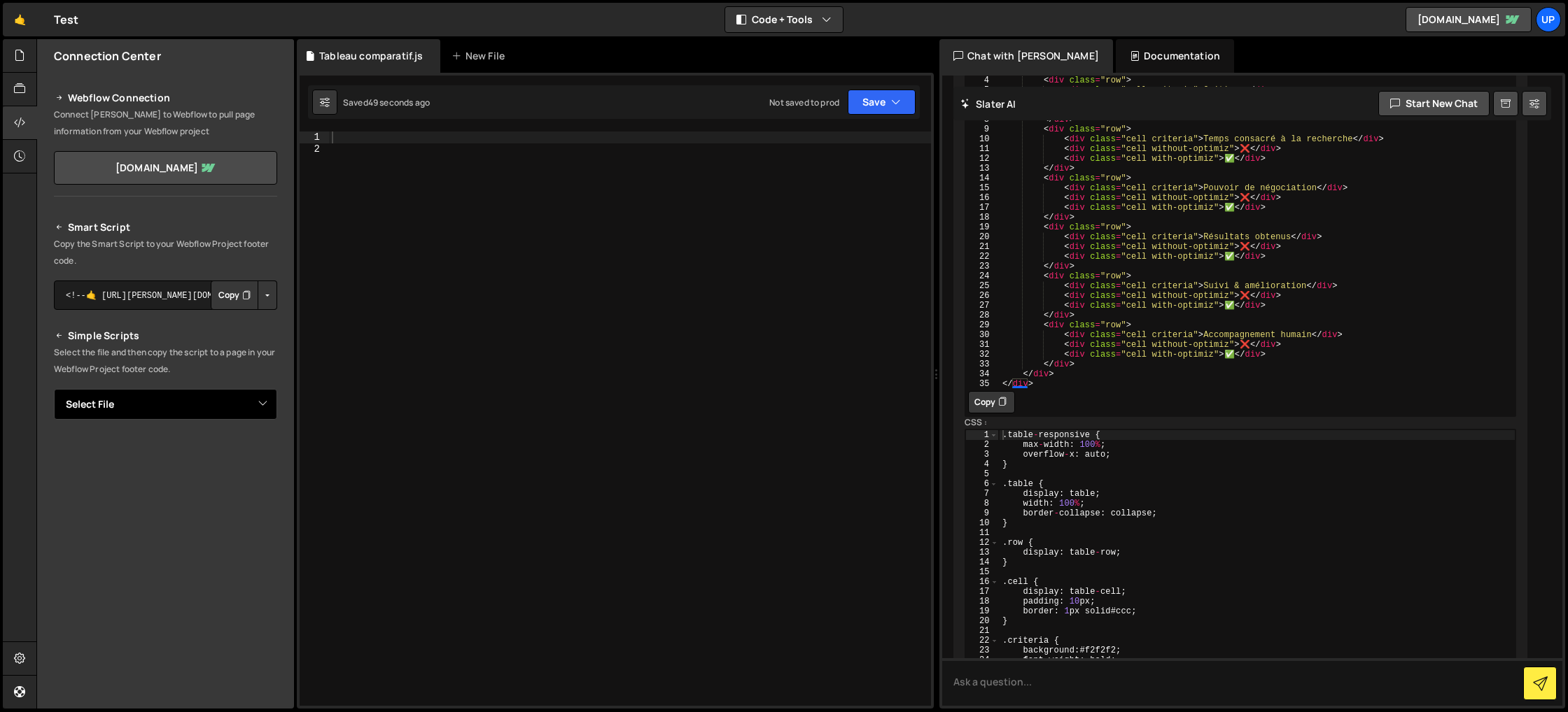
click at [200, 399] on select "Select File Test.js Tableau comparatif.js" at bounding box center [165, 405] width 223 height 31
click at [54, 389] on select "Select File Test.js Tableau comparatif.js" at bounding box center [165, 405] width 223 height 31
click at [150, 405] on select "Select File Test.js Tableau comparatif.js" at bounding box center [165, 405] width 223 height 31
select select "46696"
click at [54, 389] on select "Select File Test.js Tableau comparatif.js" at bounding box center [165, 405] width 223 height 31
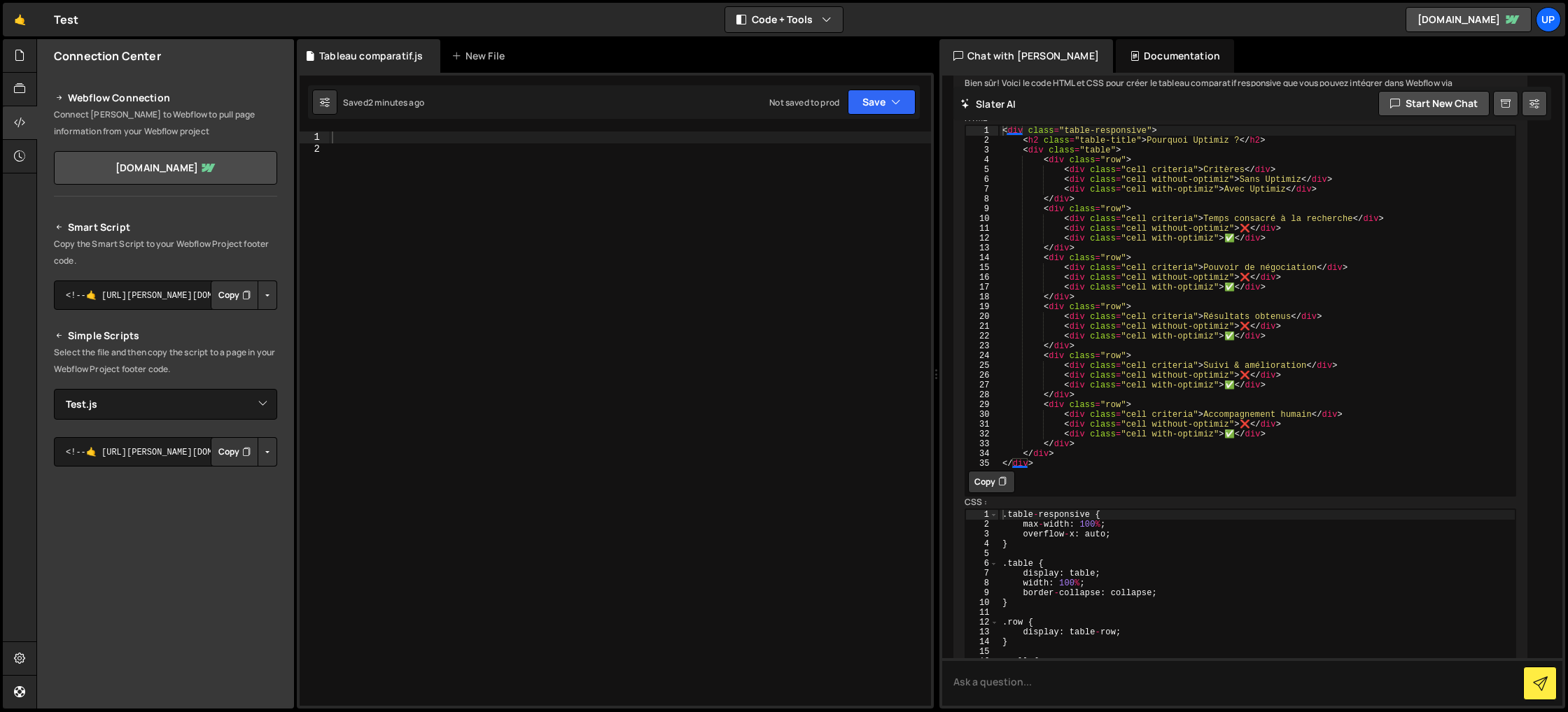
scroll to position [440, 0]
click at [1532, 107] on icon at bounding box center [1534, 103] width 9 height 14
select select "chat"
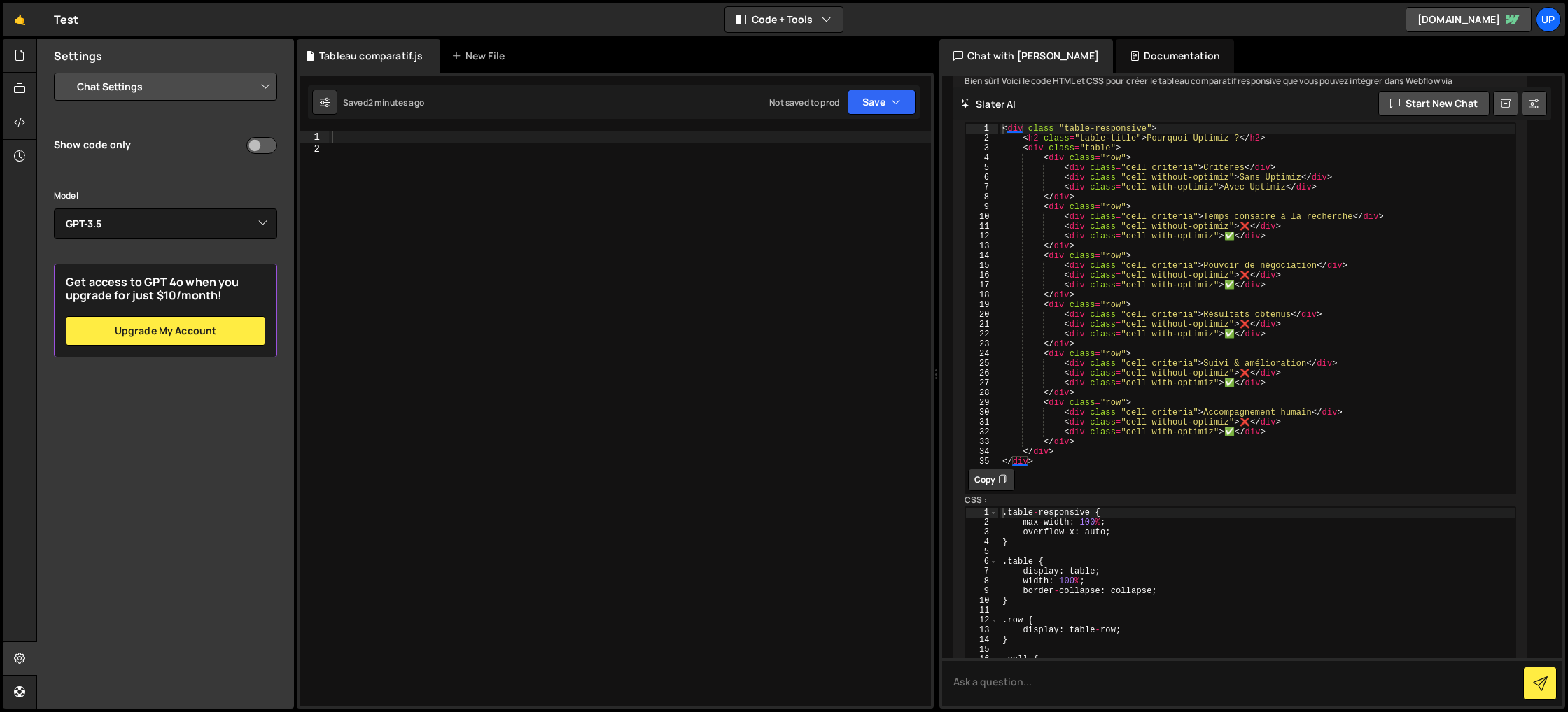
type textarea "<div class="cell criteria">Accompagnement humain</div>"
click at [1156, 395] on div "< div class = "table-responsive" > < h2 class = "table-title" > Pourquoi Uptimi…" at bounding box center [1256, 304] width 517 height 363
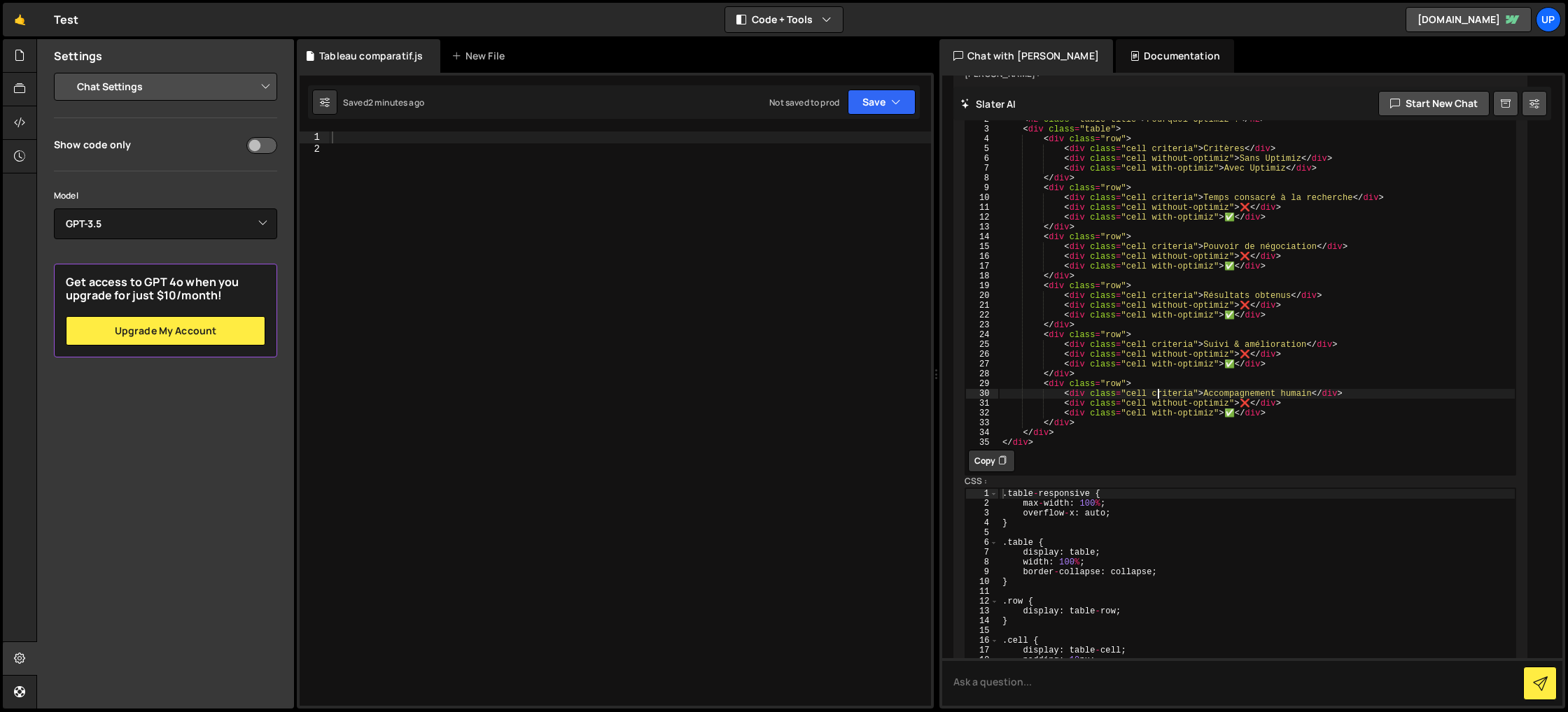
scroll to position [454, 0]
click at [990, 454] on button "Copy" at bounding box center [991, 465] width 47 height 22
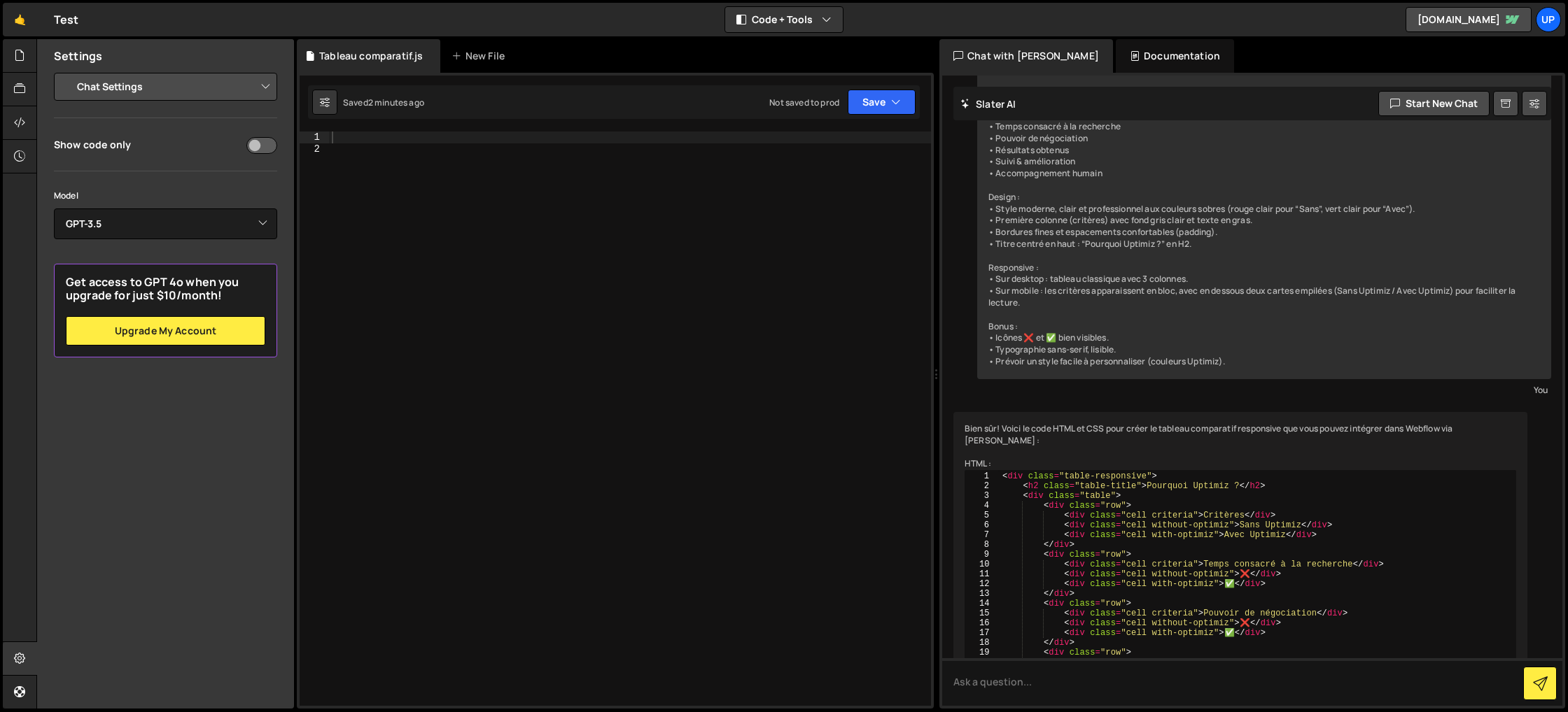
scroll to position [0, 0]
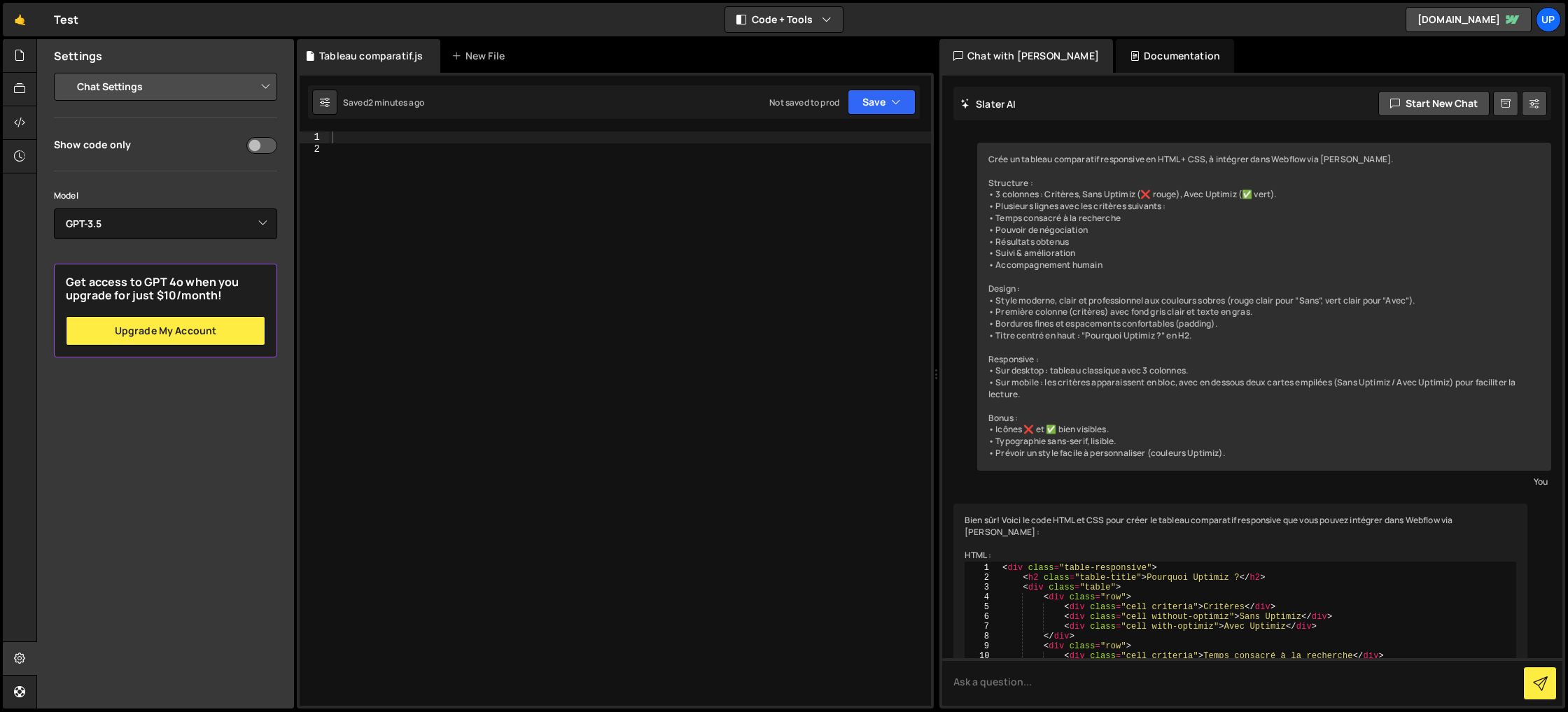
click at [750, 290] on div at bounding box center [629, 430] width 602 height 598
click at [758, 230] on div at bounding box center [629, 430] width 602 height 598
paste textarea "</div>"
type textarea "</div>"
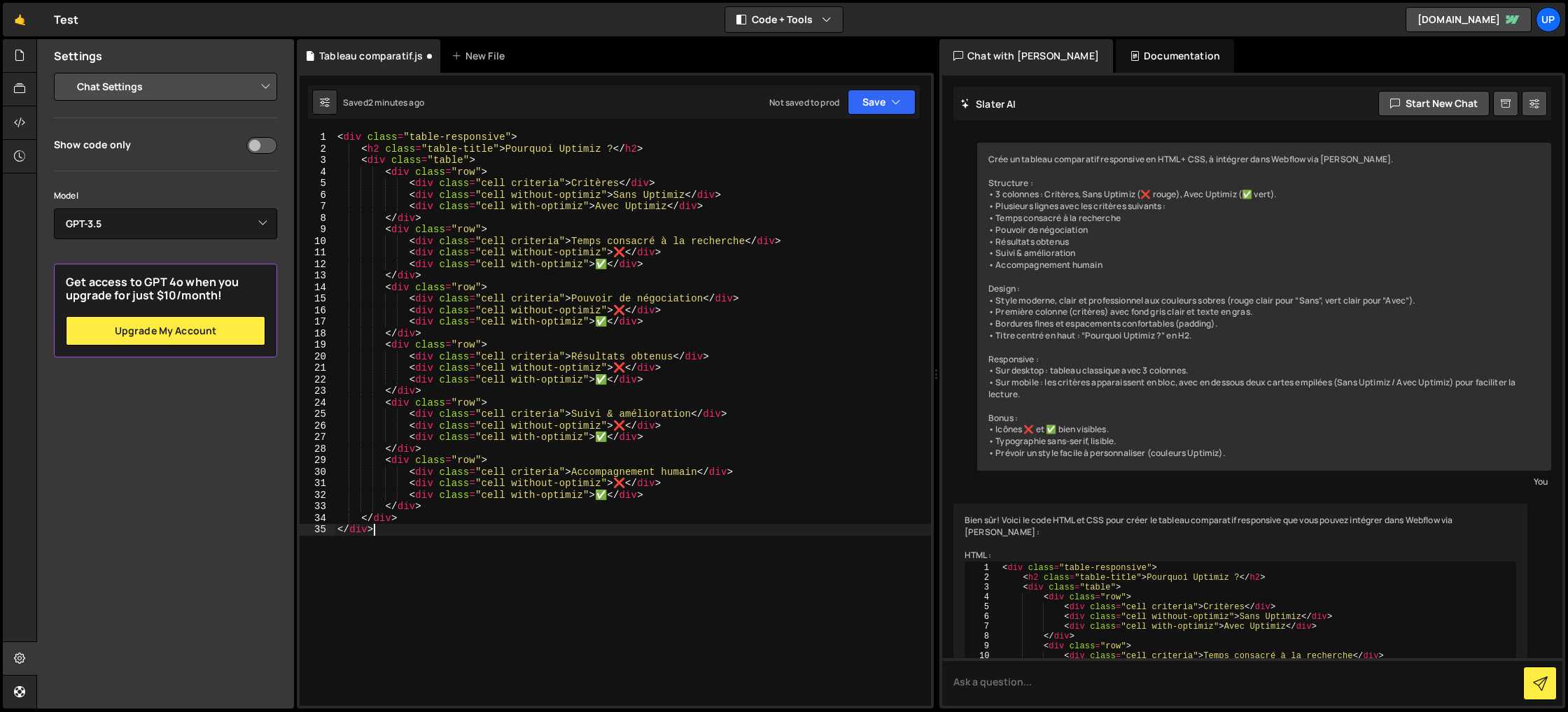
scroll to position [798, 0]
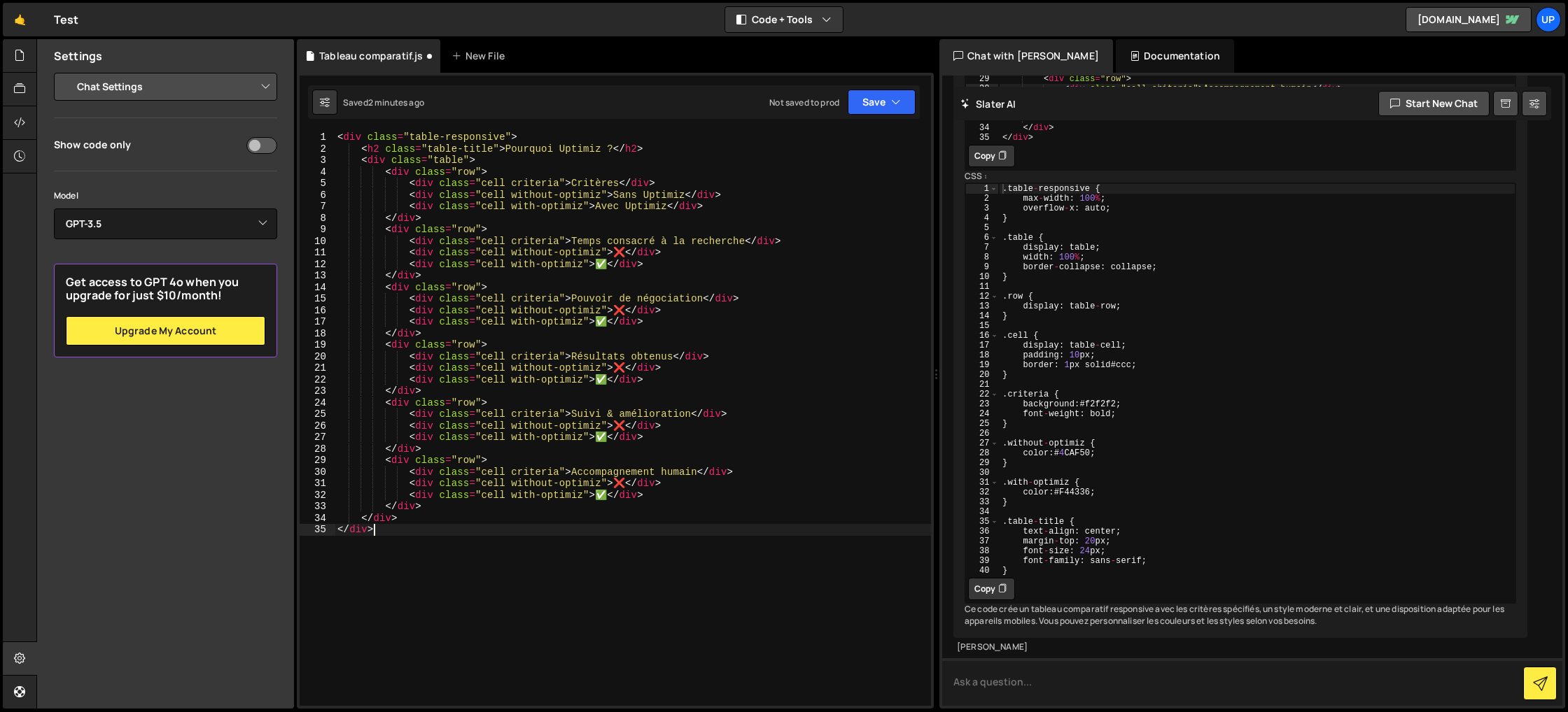
click at [1025, 683] on textarea at bounding box center [1252, 682] width 620 height 48
type textarea "merci, quelles sont les étapues à suivre pour l'intégrer à mon site weblflow"
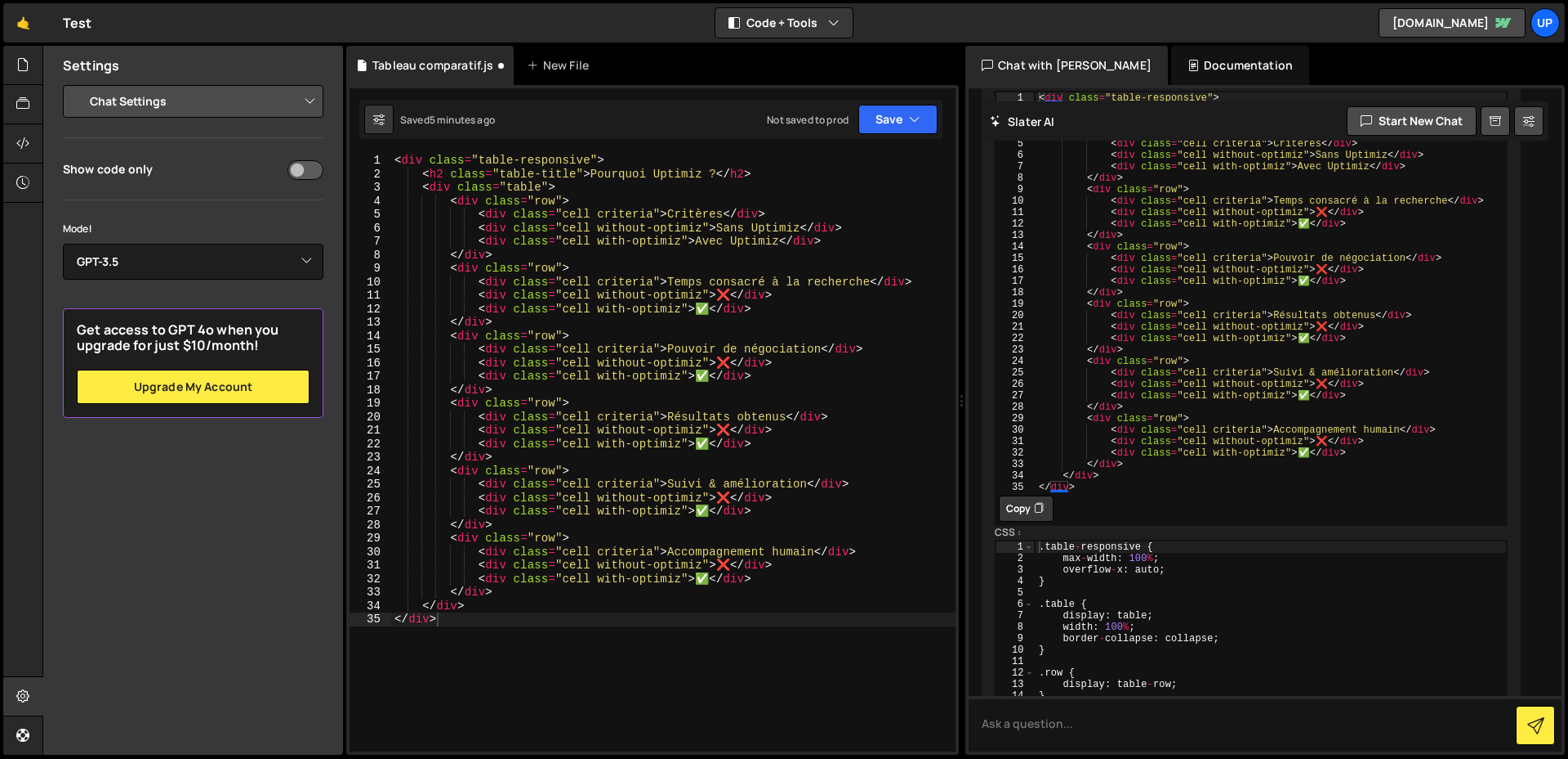
scroll to position [569, 0]
click at [1019, 509] on button "Copy" at bounding box center [1026, 505] width 55 height 26
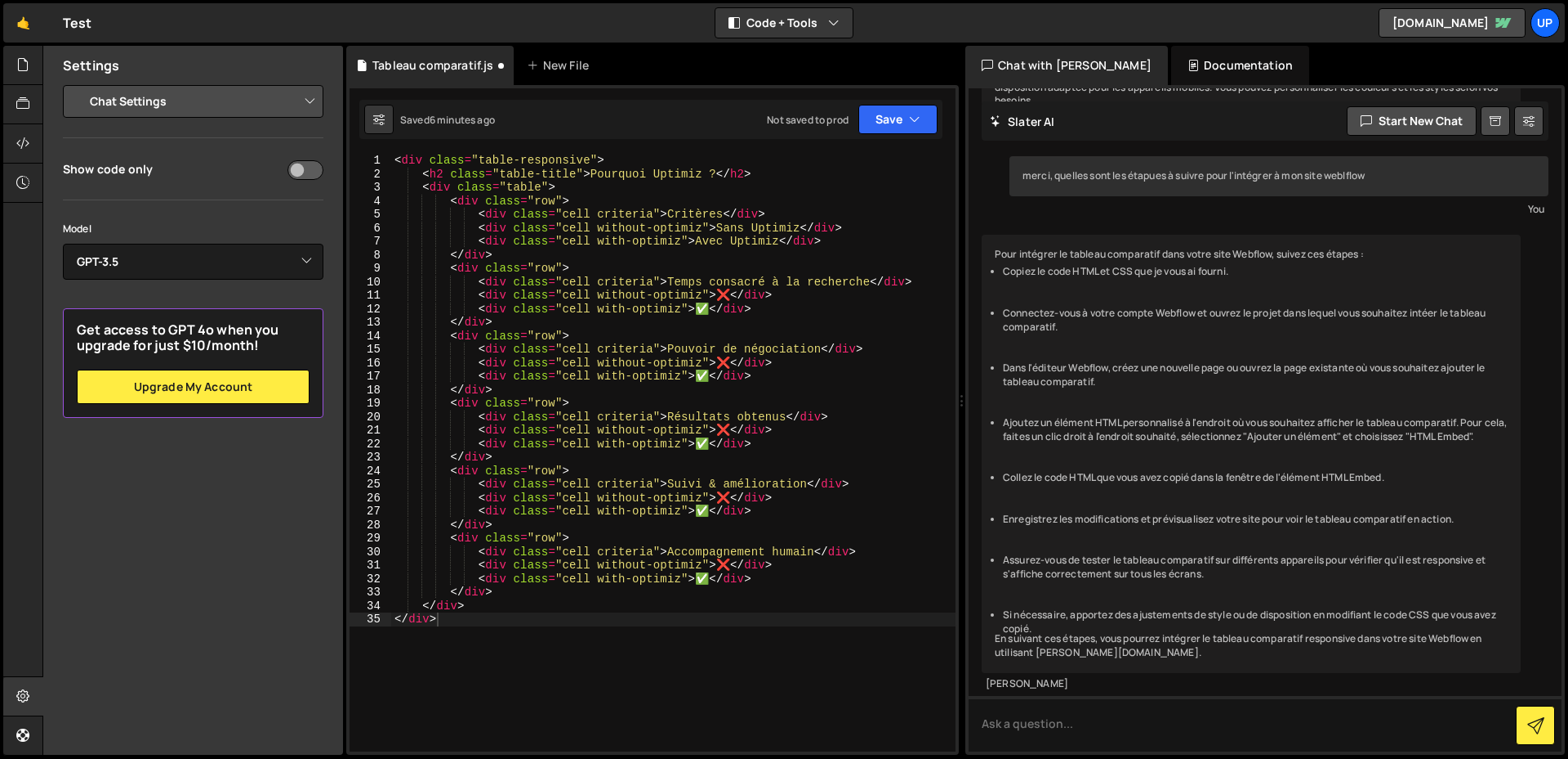
scroll to position [1641, 0]
click at [1019, 725] on textarea at bounding box center [1265, 723] width 593 height 56
type textarea "et comment [PERSON_NAME] le css ?"
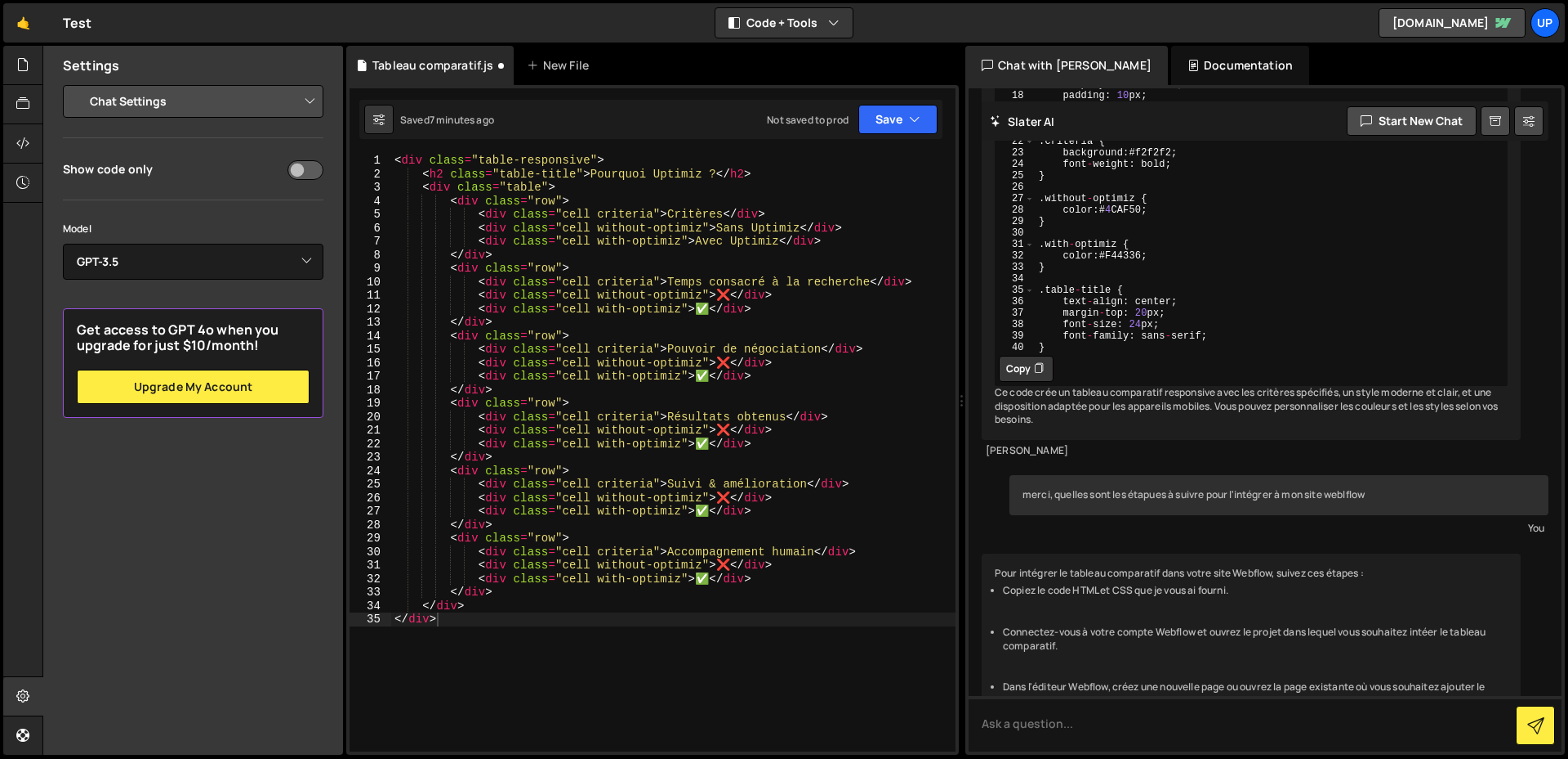
scroll to position [1218, 0]
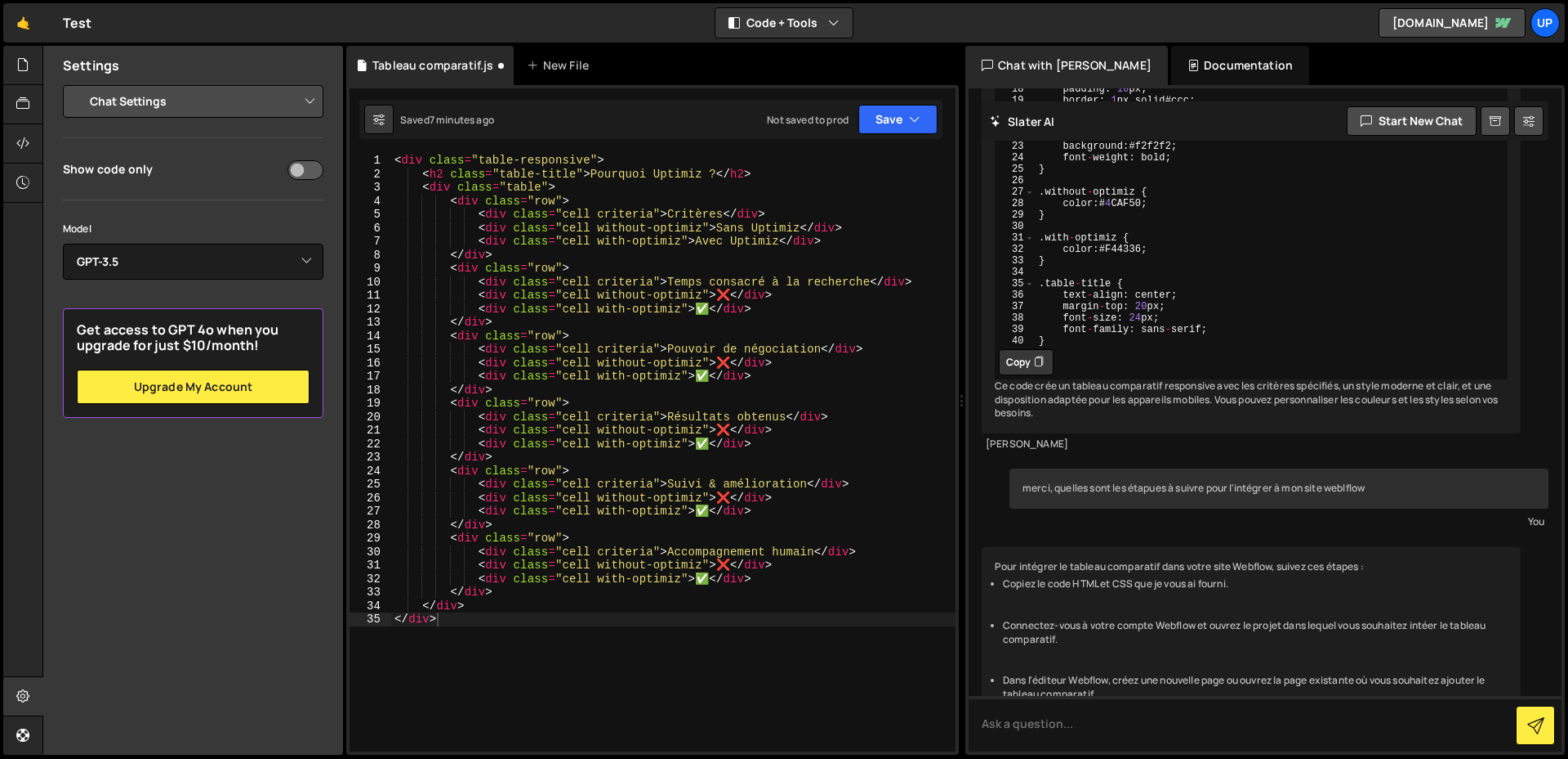
click at [1025, 375] on button "Copy" at bounding box center [1026, 362] width 55 height 26
